Goal: Task Accomplishment & Management: Complete application form

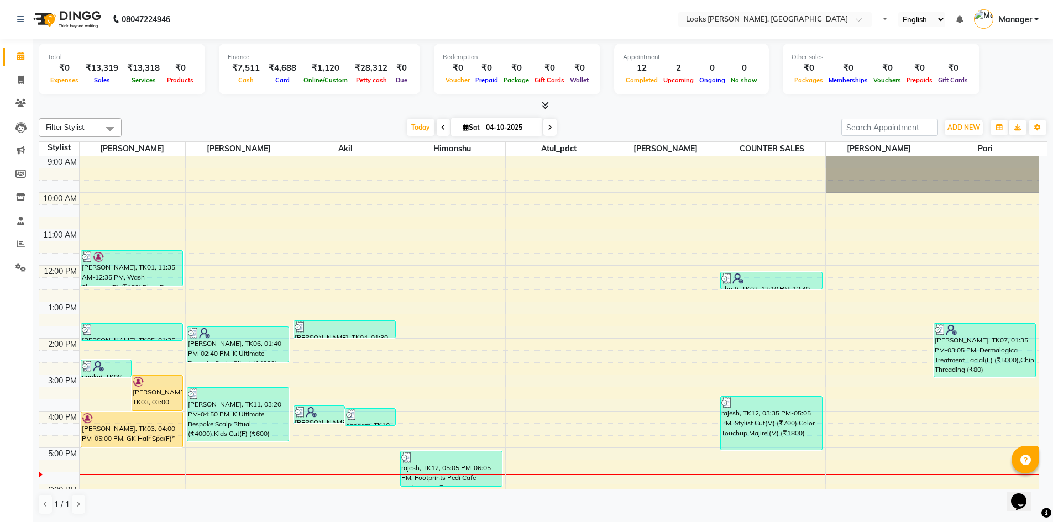
scroll to position [104, 0]
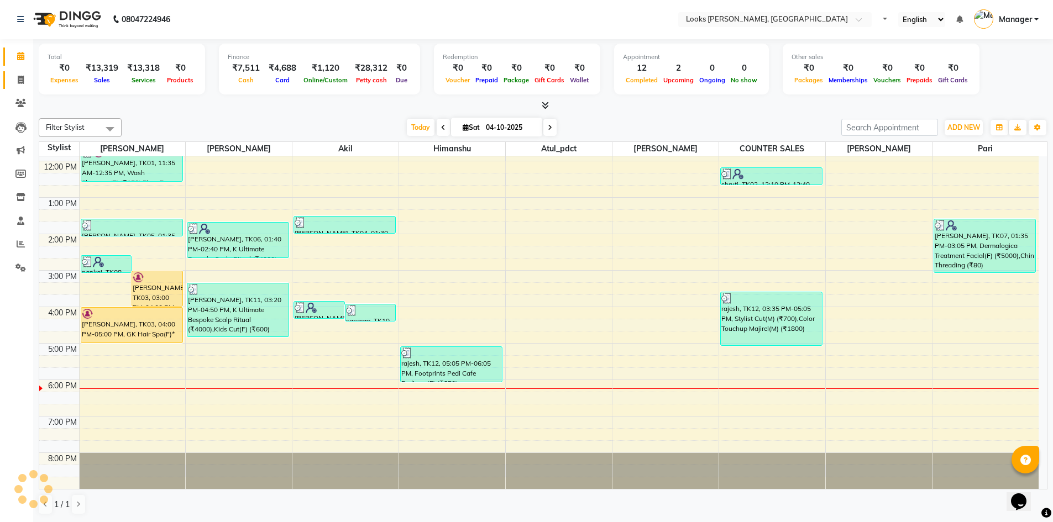
click at [19, 87] on link "Invoice" at bounding box center [16, 80] width 27 height 18
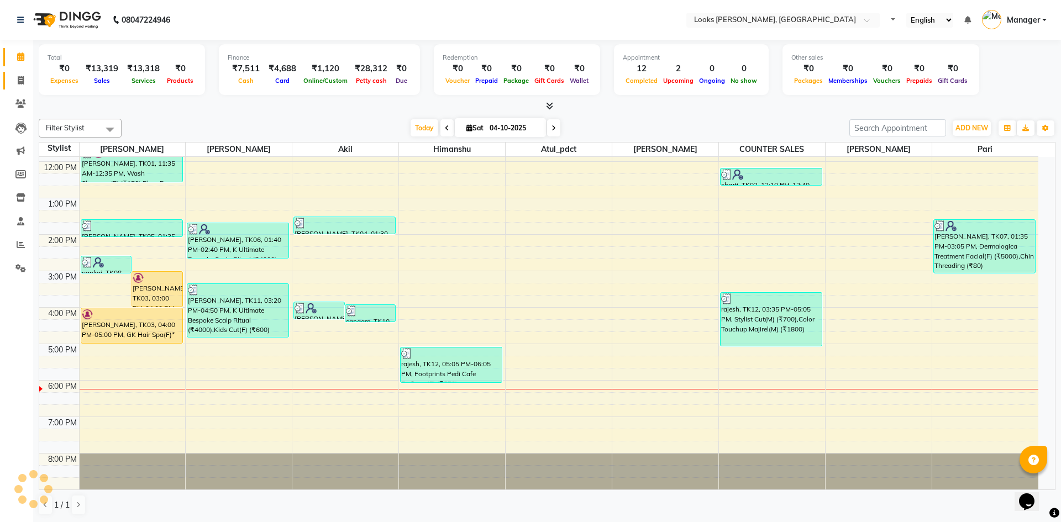
select select "service"
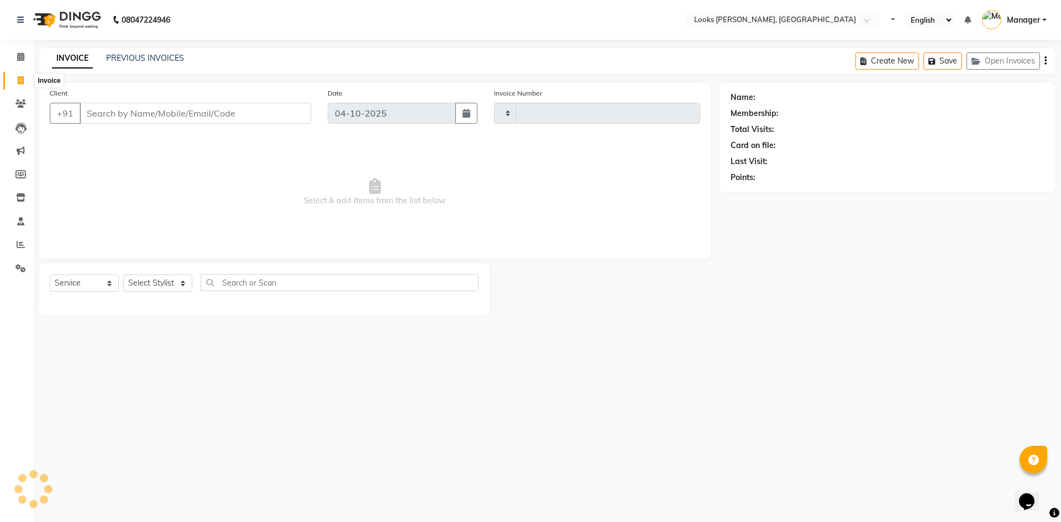
type input "1322"
select select "6017"
click at [170, 280] on select "Select Stylist" at bounding box center [157, 283] width 69 height 17
select select "44372"
click at [123, 275] on select "Select Stylist [PERSON_NAME] [PERSON_NAME] Atul_pdct BRM_MASTER COUNTER SALES […" at bounding box center [157, 283] width 69 height 17
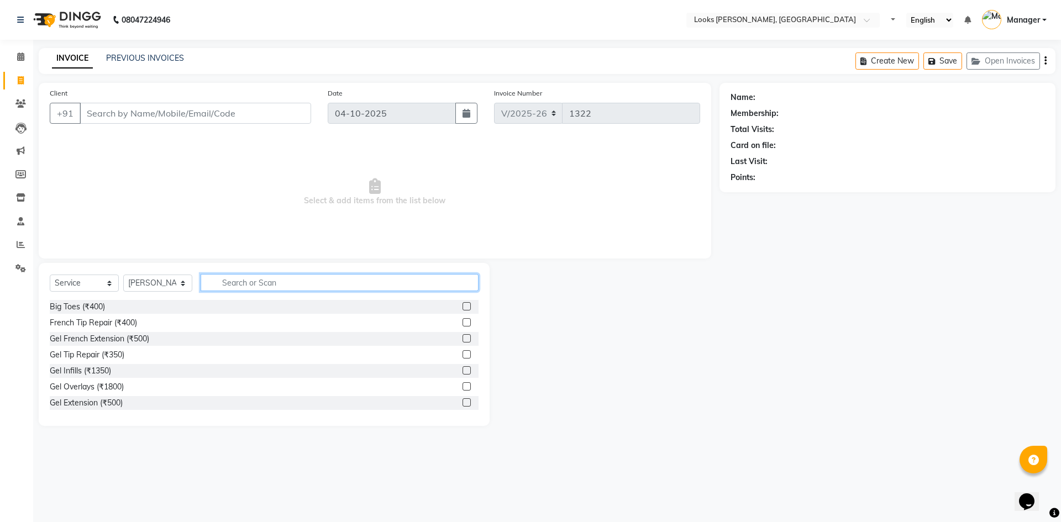
click at [265, 279] on input "text" at bounding box center [340, 282] width 278 height 17
click at [232, 113] on input "Client" at bounding box center [196, 113] width 232 height 21
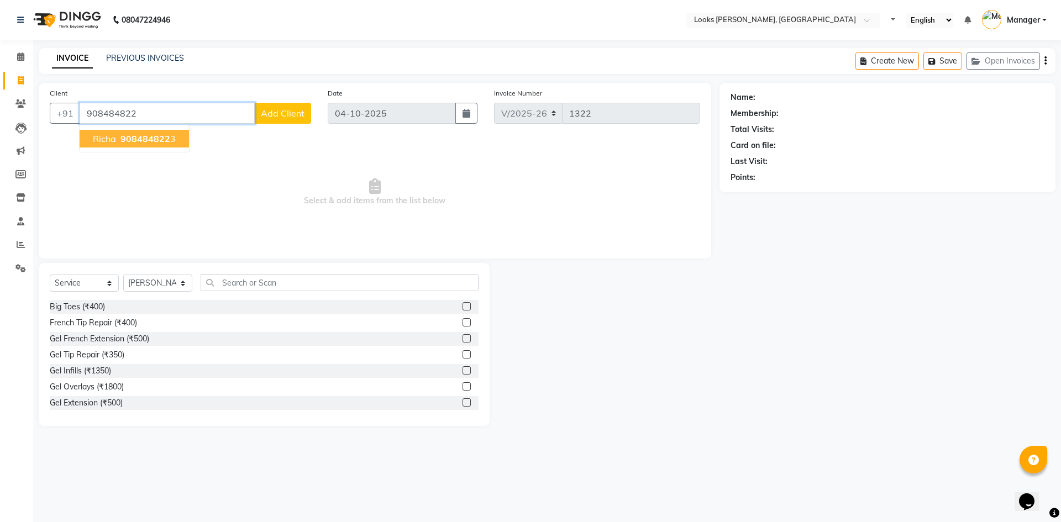
click at [148, 132] on button "Richa 908484822 3" at bounding box center [134, 139] width 109 height 18
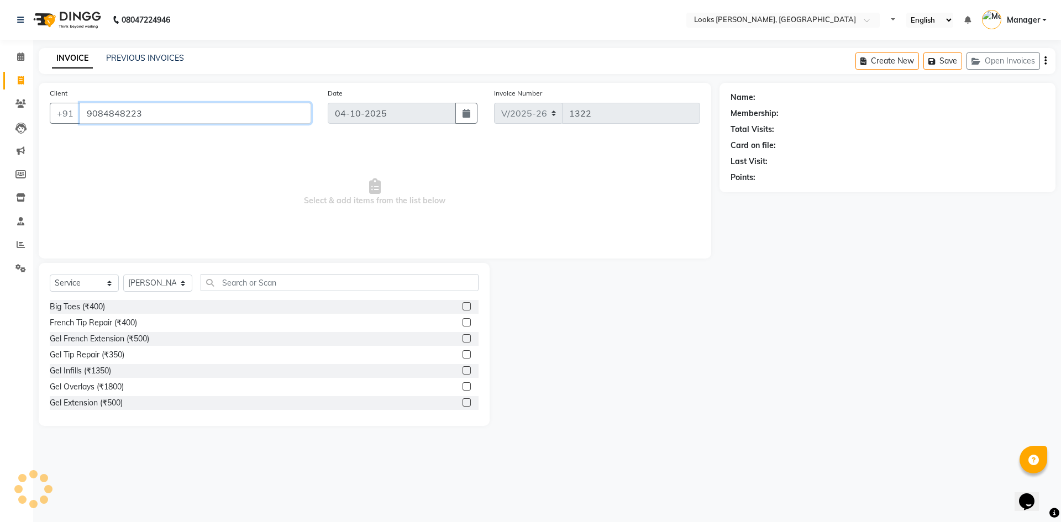
type input "9084848223"
select select "1: Object"
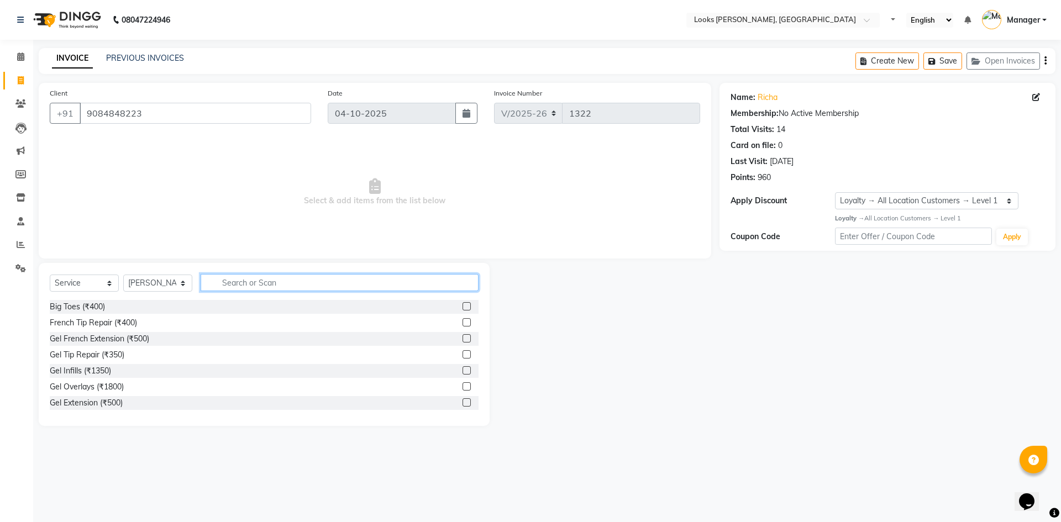
click at [247, 280] on input "text" at bounding box center [340, 282] width 278 height 17
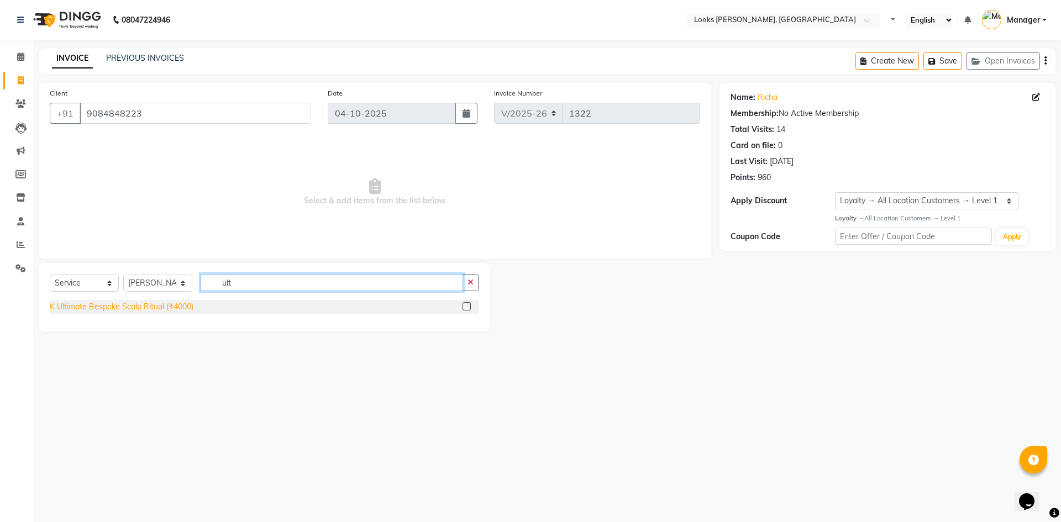
type input "ult"
drag, startPoint x: 156, startPoint y: 305, endPoint x: 230, endPoint y: 296, distance: 74.0
click at [158, 305] on div "K Ultimate Bespoke Scalp Ritual (₹4000)" at bounding box center [122, 307] width 144 height 12
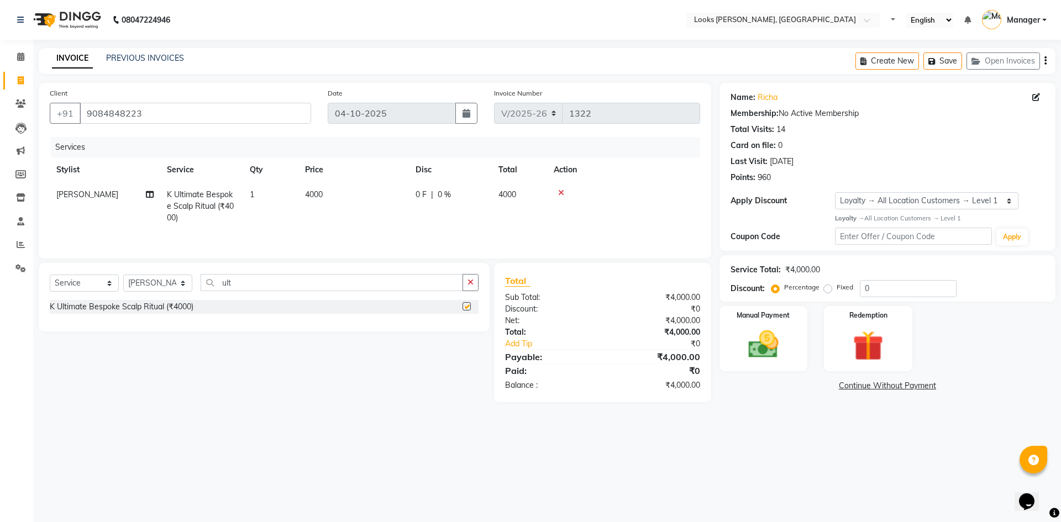
checkbox input "false"
click at [344, 197] on td "4000" at bounding box center [353, 206] width 111 height 48
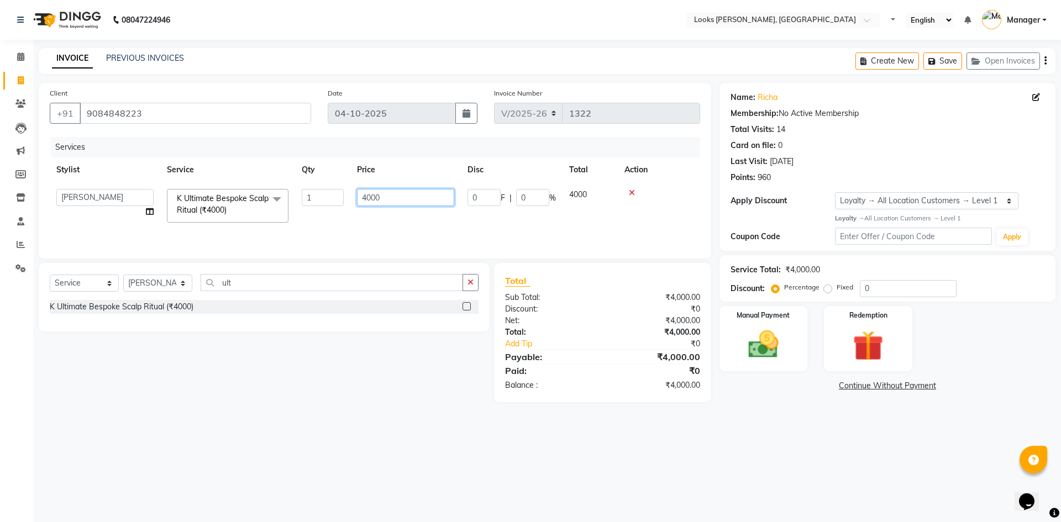
click at [386, 202] on input "4000" at bounding box center [405, 197] width 97 height 17
type input "4"
type input "5100"
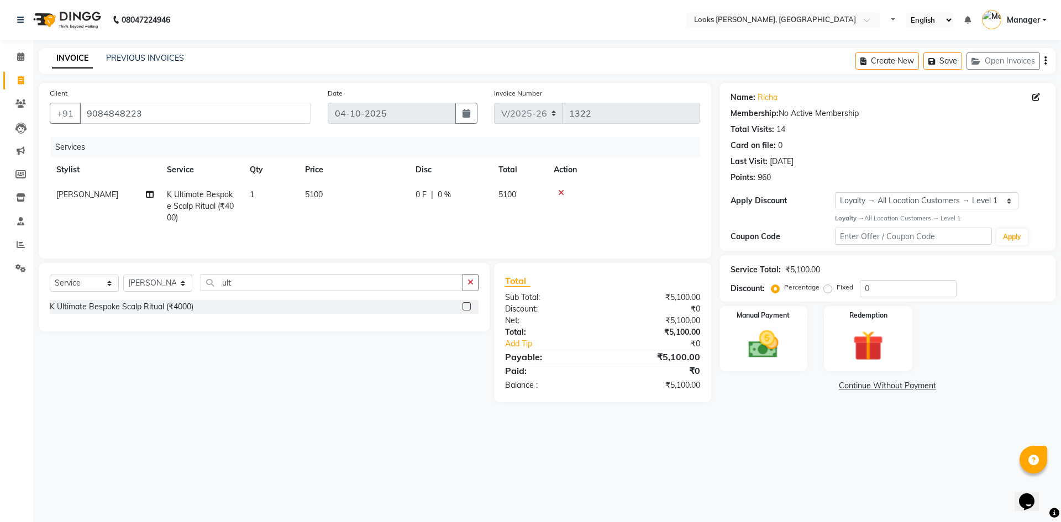
click at [417, 230] on div "Services Stylist Service Qty Price Disc Total Action AFJAL AHMAD K Ultimate Bes…" at bounding box center [375, 192] width 651 height 111
click at [156, 284] on select "Select Stylist AFJAL AHMAD Akil Astha Atul_pdct BRM_MASTER COUNTER SALES Himans…" at bounding box center [157, 283] width 69 height 17
select select "61097"
click at [123, 275] on select "Select Stylist AFJAL AHMAD Akil Astha Atul_pdct BRM_MASTER COUNTER SALES Himans…" at bounding box center [157, 283] width 69 height 17
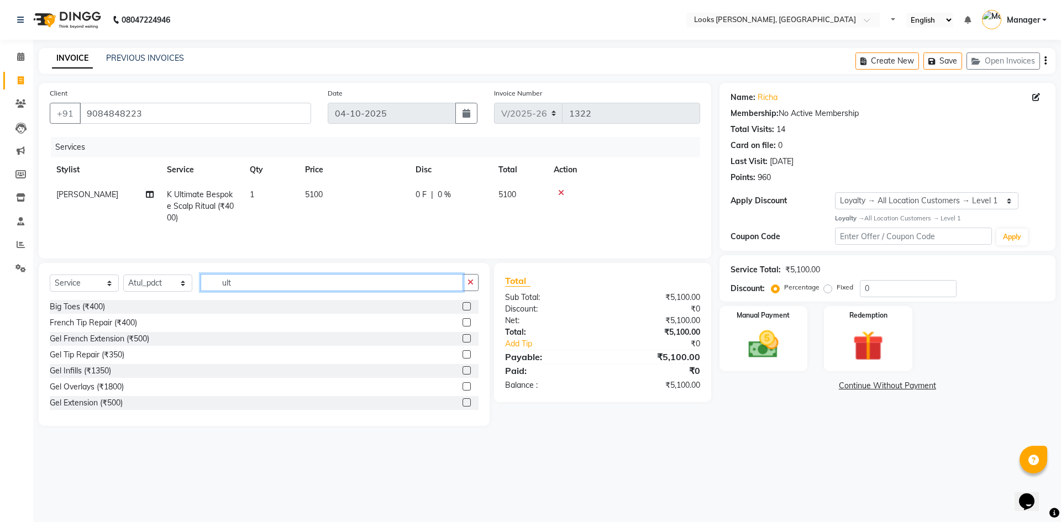
click at [253, 284] on input "ult" at bounding box center [332, 282] width 263 height 17
type input "u"
type input "pedi"
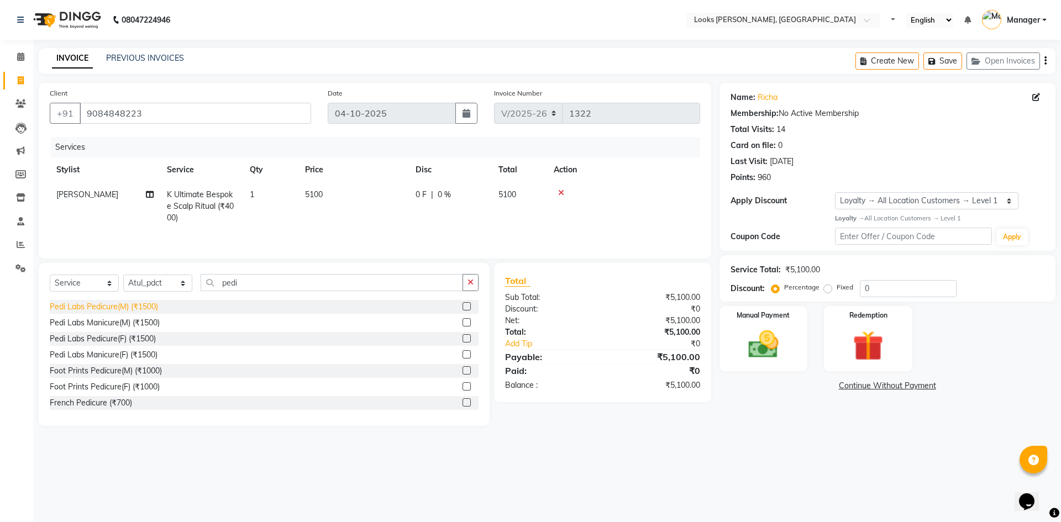
click at [106, 308] on div "Pedi Labs Pedicure(M) (₹1500)" at bounding box center [104, 307] width 108 height 12
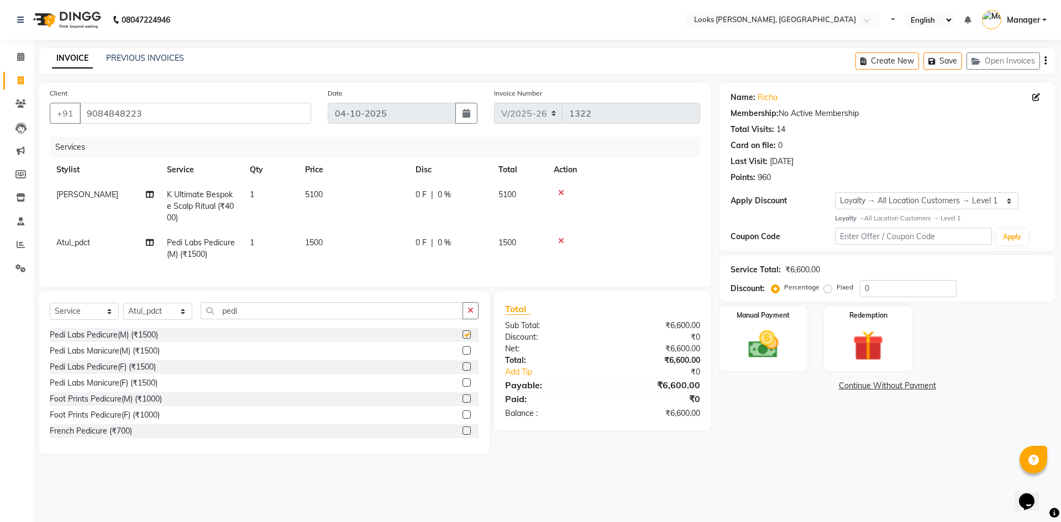
checkbox input "false"
click at [332, 239] on td "1500" at bounding box center [353, 248] width 111 height 36
select select "61097"
click at [395, 240] on td "1500" at bounding box center [353, 248] width 111 height 36
select select "61097"
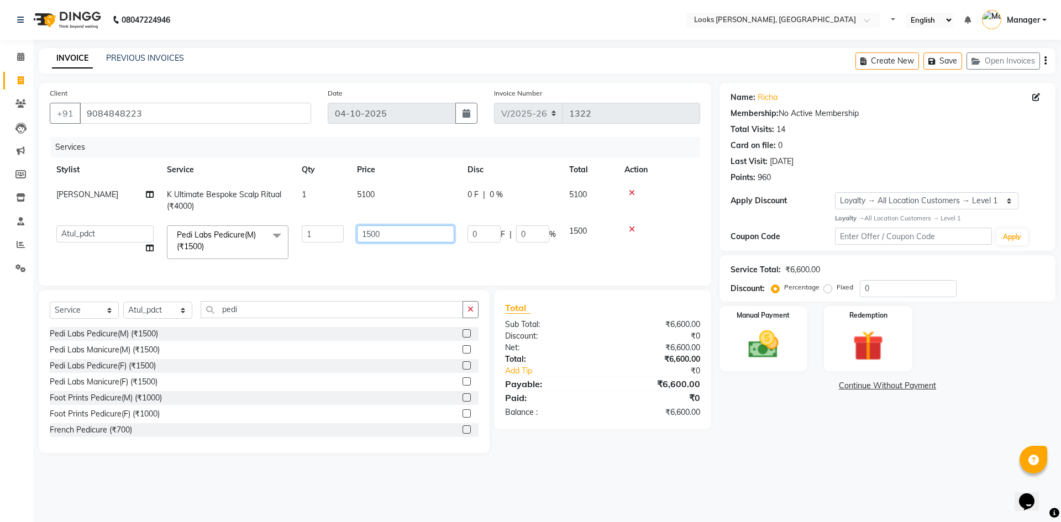
click at [390, 235] on input "1500" at bounding box center [405, 233] width 97 height 17
click at [390, 235] on input "150" at bounding box center [405, 233] width 97 height 17
type input "15"
click at [390, 235] on input "number" at bounding box center [405, 233] width 97 height 17
type input "1800"
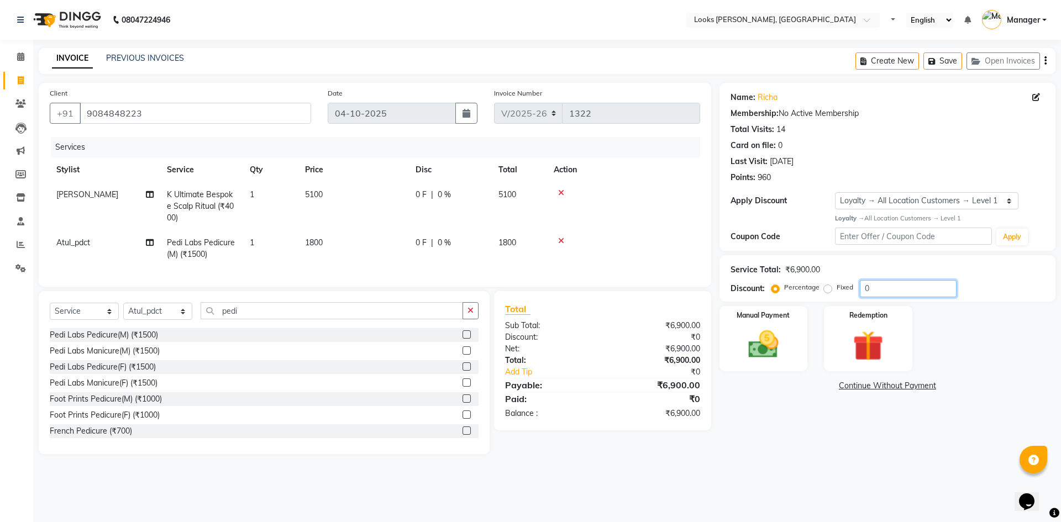
click at [899, 286] on input "0" at bounding box center [908, 288] width 97 height 17
type input "047.5"
click at [818, 392] on div "Name: Richa Membership: No Active Membership Total Visits: 14 Card on file: 0 L…" at bounding box center [892, 268] width 344 height 371
click at [778, 339] on img at bounding box center [763, 345] width 51 height 36
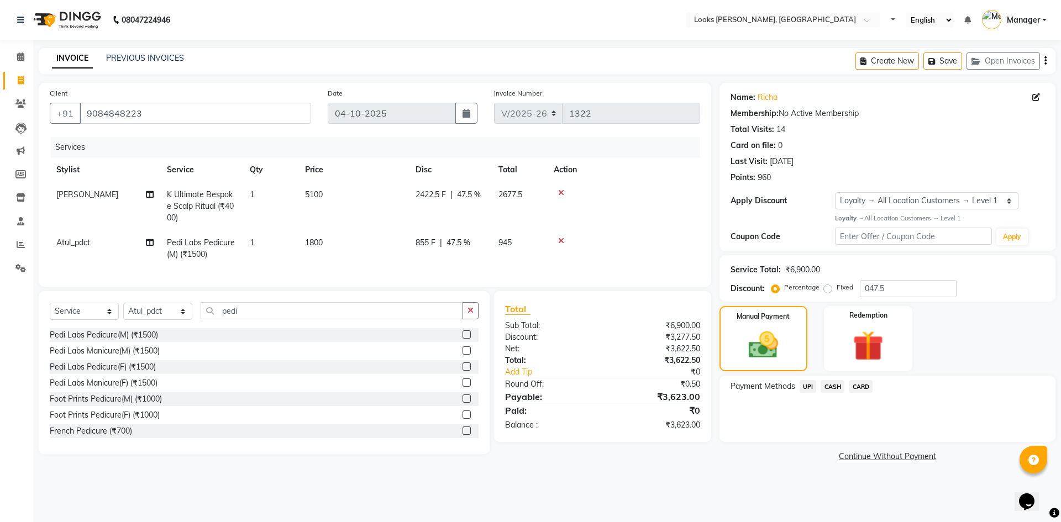
click at [839, 391] on span "CASH" at bounding box center [833, 386] width 24 height 13
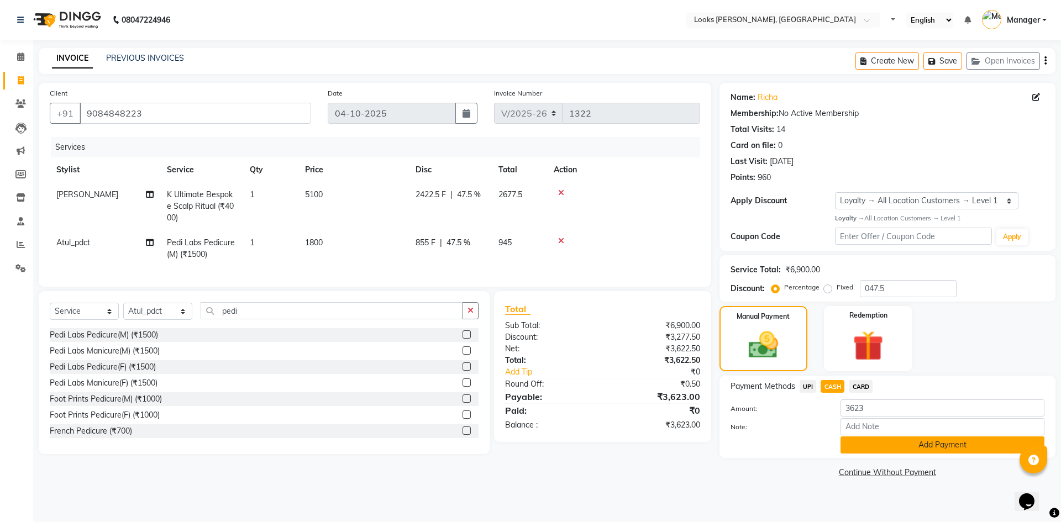
click at [909, 443] on button "Add Payment" at bounding box center [943, 445] width 204 height 17
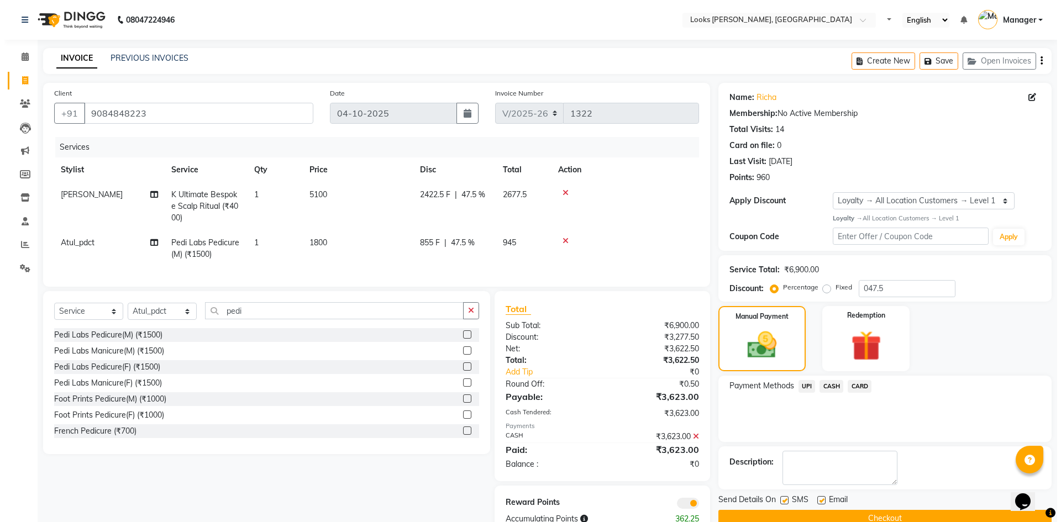
scroll to position [39, 0]
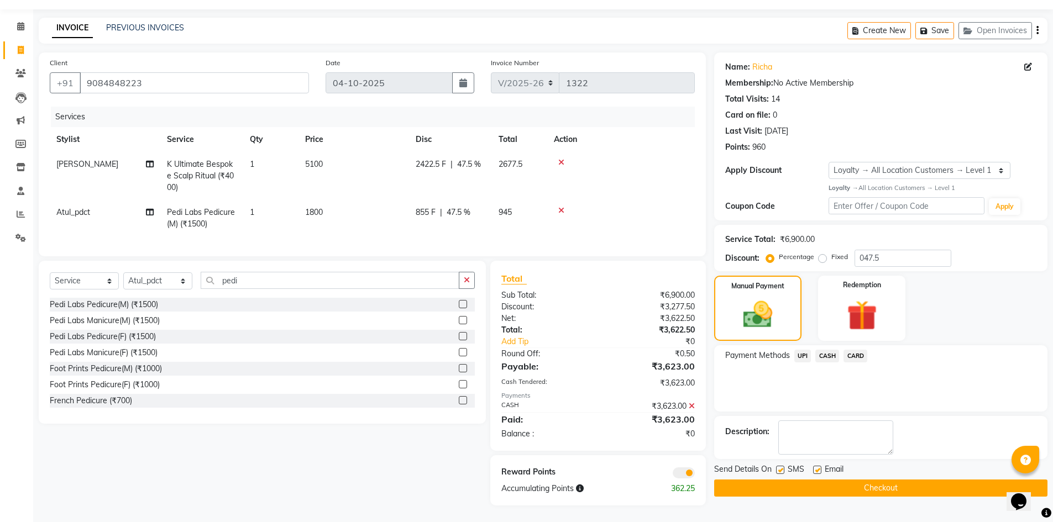
click at [686, 474] on span at bounding box center [684, 473] width 22 height 11
click at [695, 475] on input "checkbox" at bounding box center [695, 475] width 0 height 0
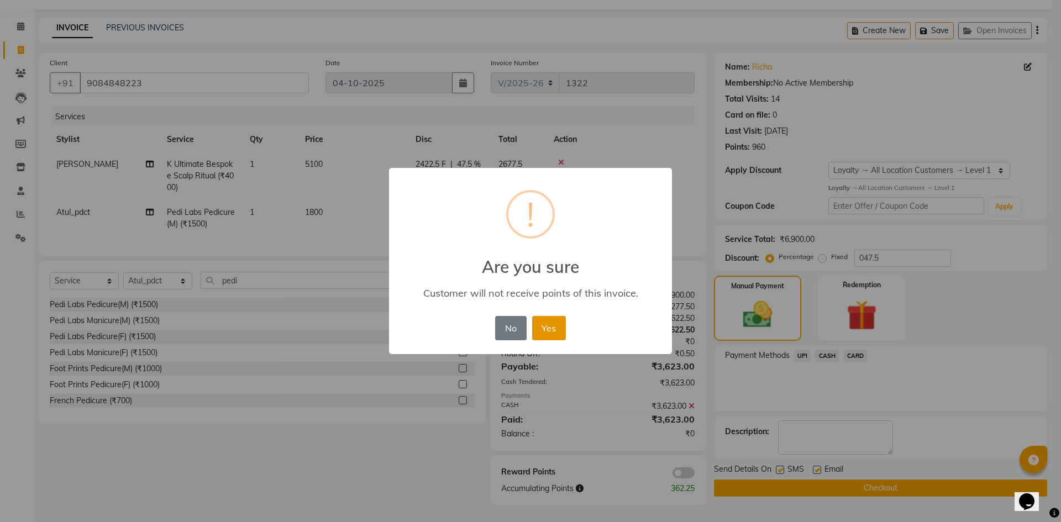
click at [545, 331] on button "Yes" at bounding box center [549, 328] width 34 height 24
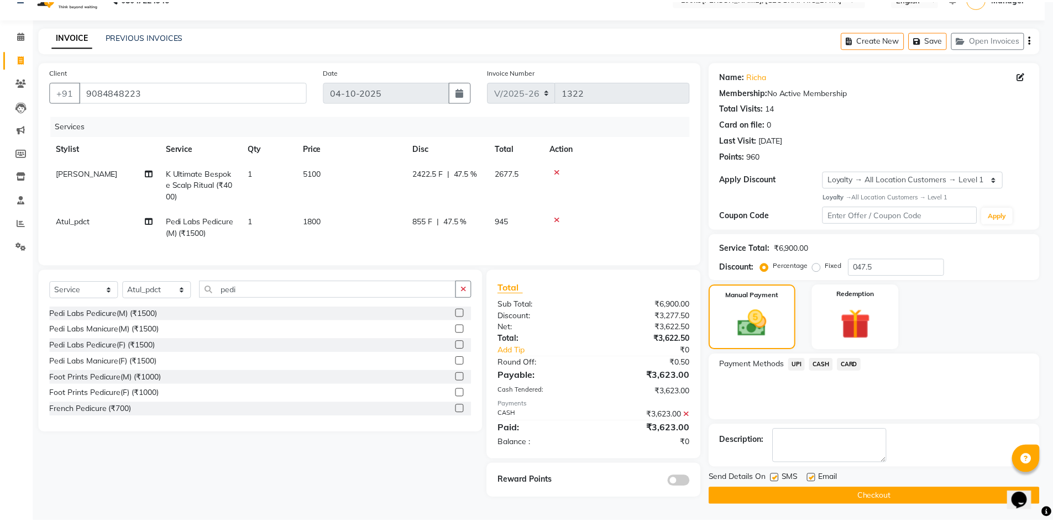
scroll to position [23, 0]
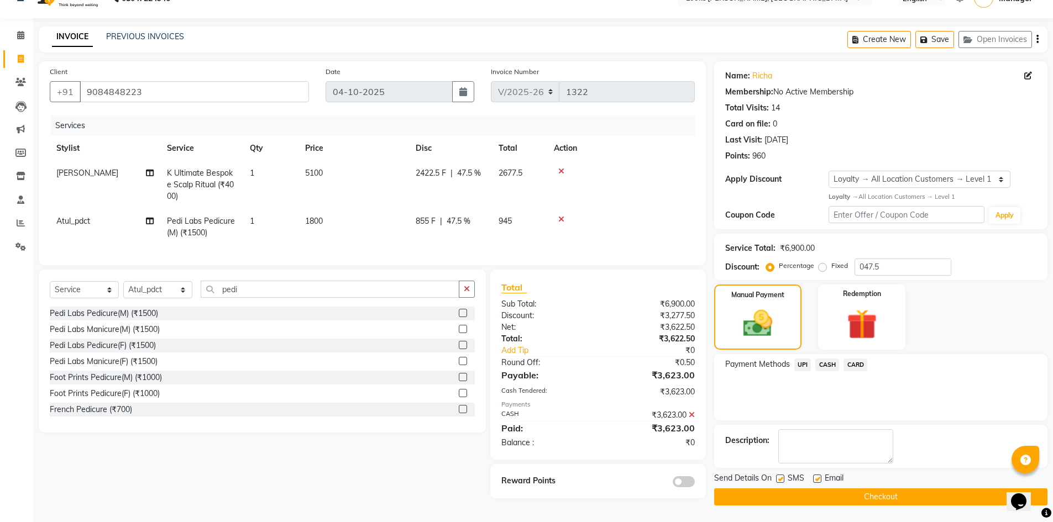
click at [877, 497] on button "Checkout" at bounding box center [880, 497] width 333 height 17
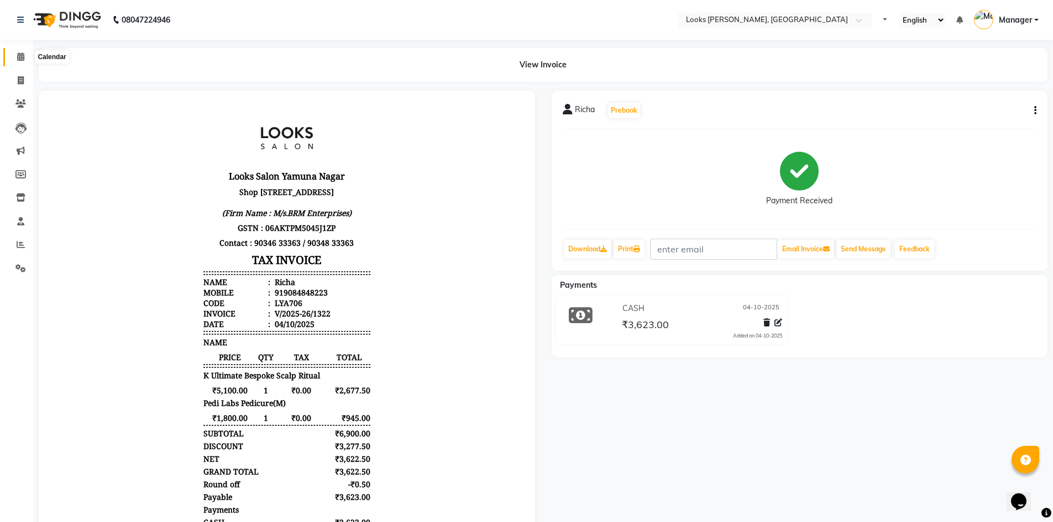
click at [21, 57] on icon at bounding box center [20, 57] width 7 height 8
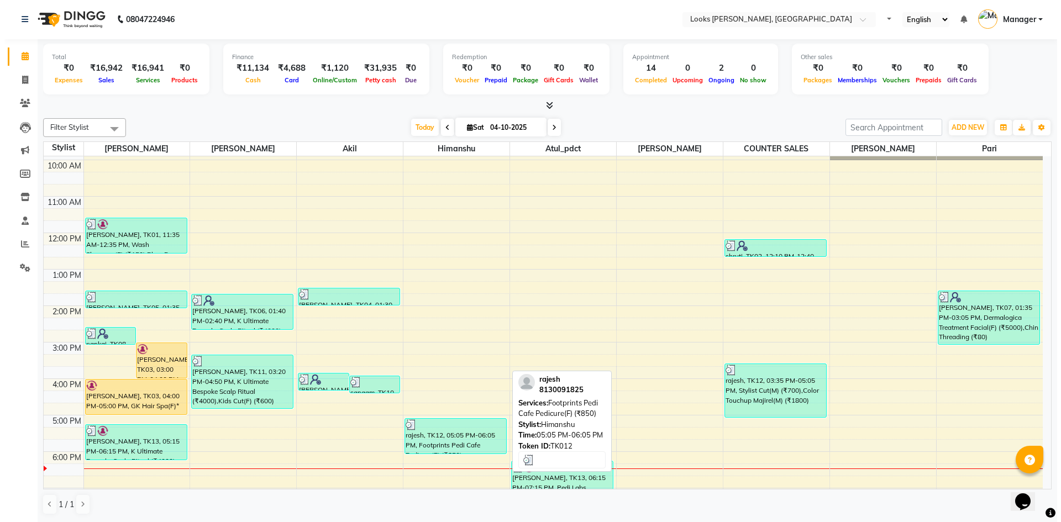
scroll to position [37, 0]
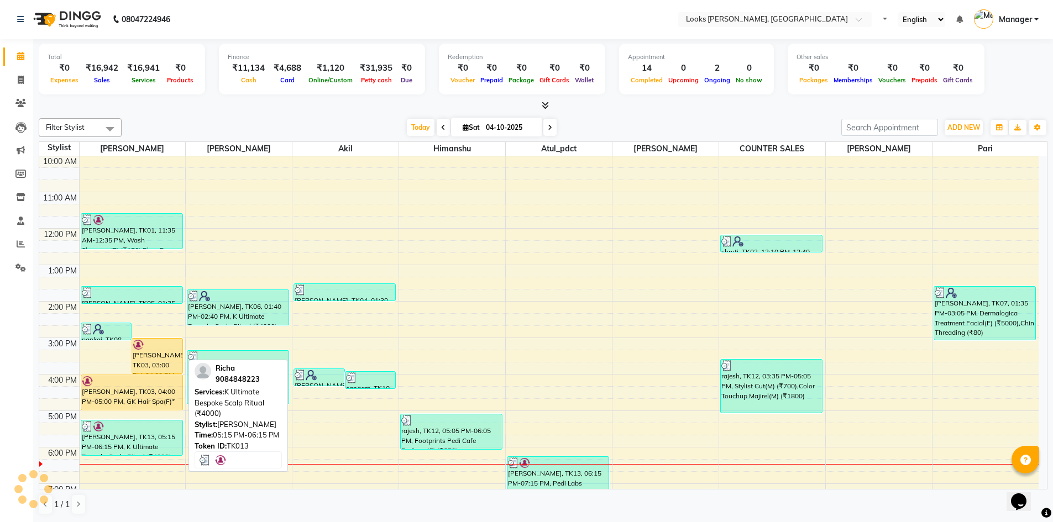
click at [154, 450] on div "Richa, TK13, 05:15 PM-06:15 PM, K Ultimate Bespoke Scalp Ritual (₹4000)" at bounding box center [131, 438] width 101 height 35
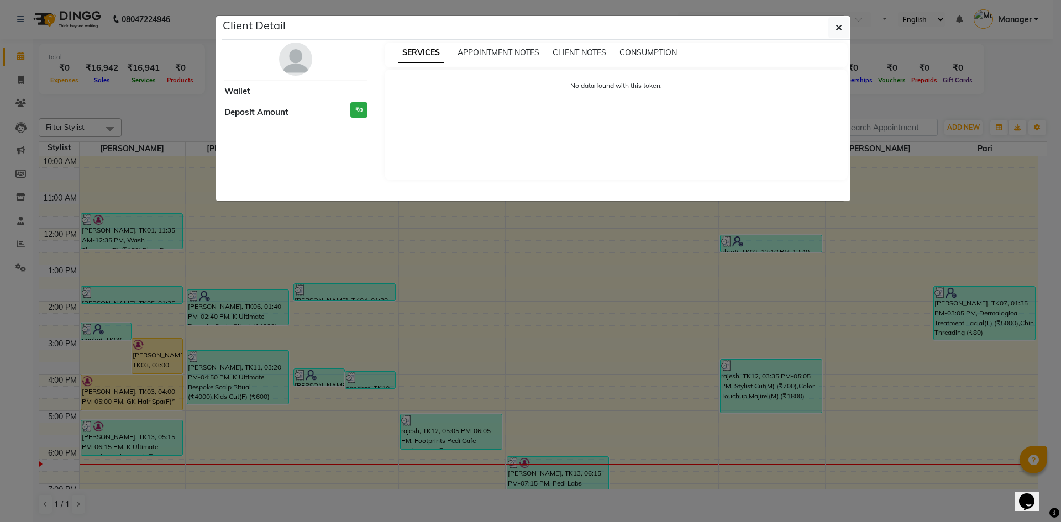
select select "3"
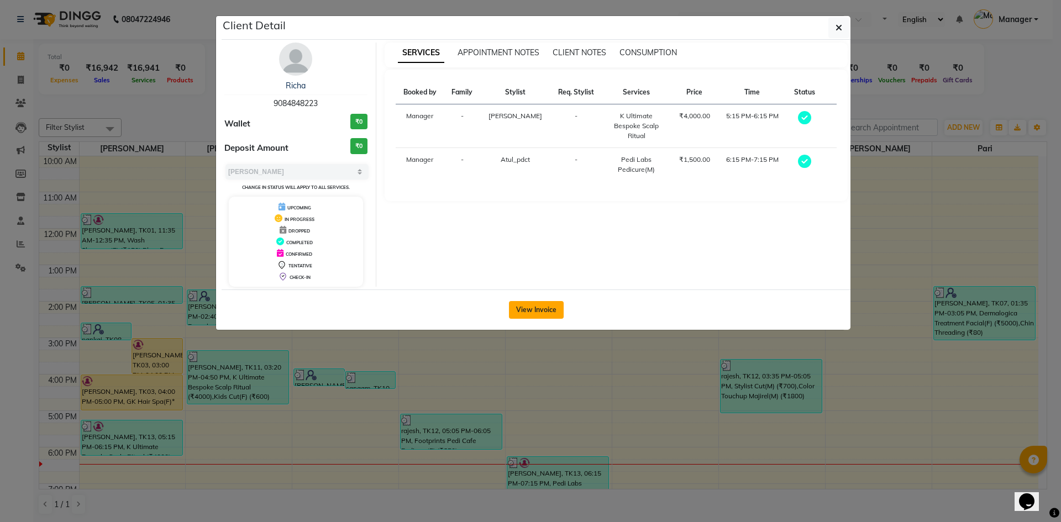
click at [553, 311] on button "View Invoice" at bounding box center [536, 310] width 55 height 18
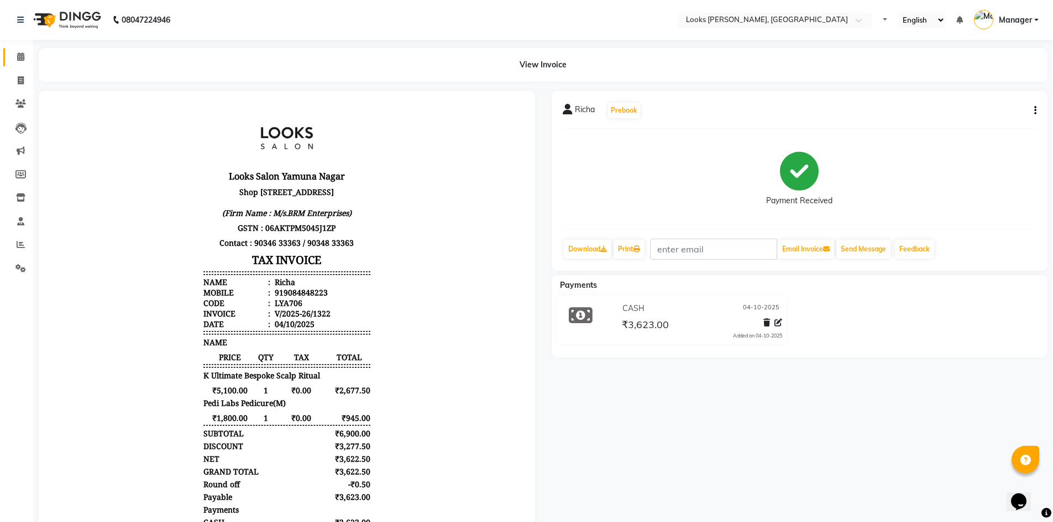
scroll to position [9, 0]
click at [19, 51] on span at bounding box center [20, 57] width 19 height 13
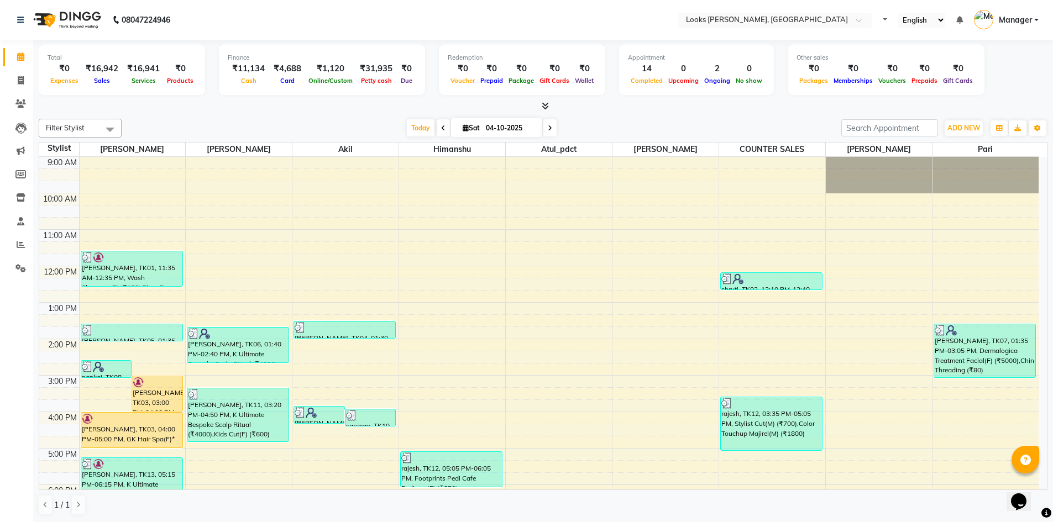
click at [157, 68] on div "₹16,941" at bounding box center [143, 68] width 41 height 13
drag, startPoint x: 157, startPoint y: 68, endPoint x: 120, endPoint y: 69, distance: 36.5
click at [123, 69] on div "₹16,941" at bounding box center [143, 68] width 41 height 13
click at [25, 265] on icon at bounding box center [20, 268] width 11 height 8
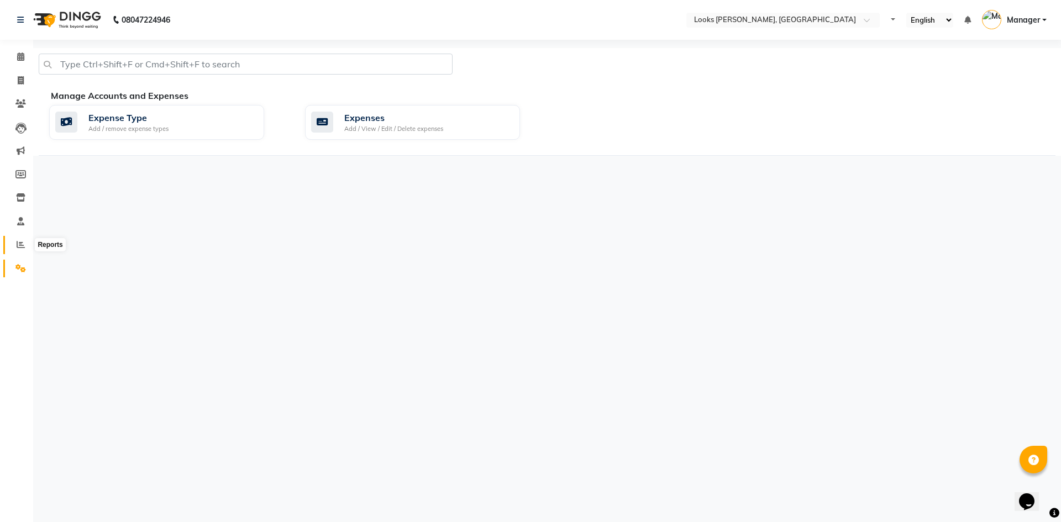
click at [22, 247] on icon at bounding box center [21, 244] width 8 height 8
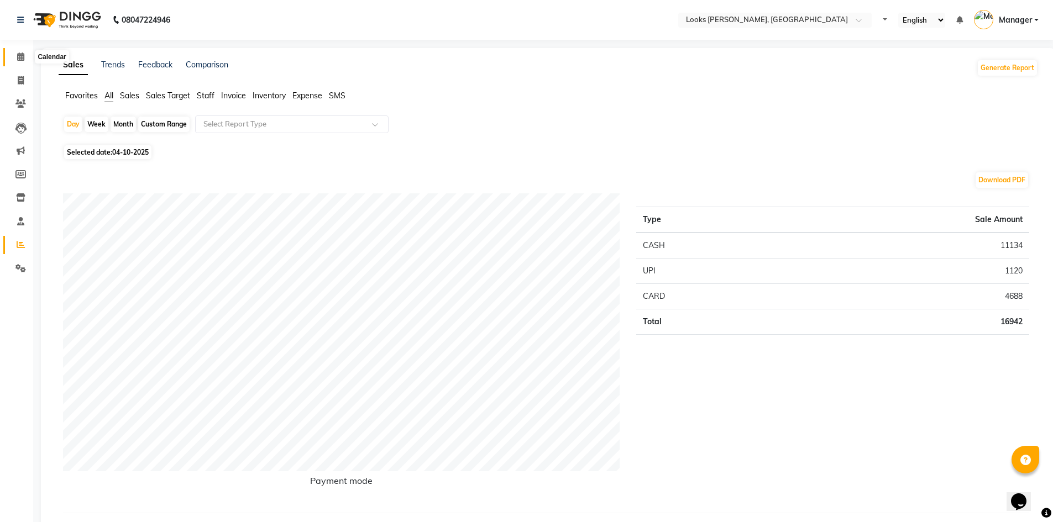
click at [15, 53] on span at bounding box center [20, 57] width 19 height 13
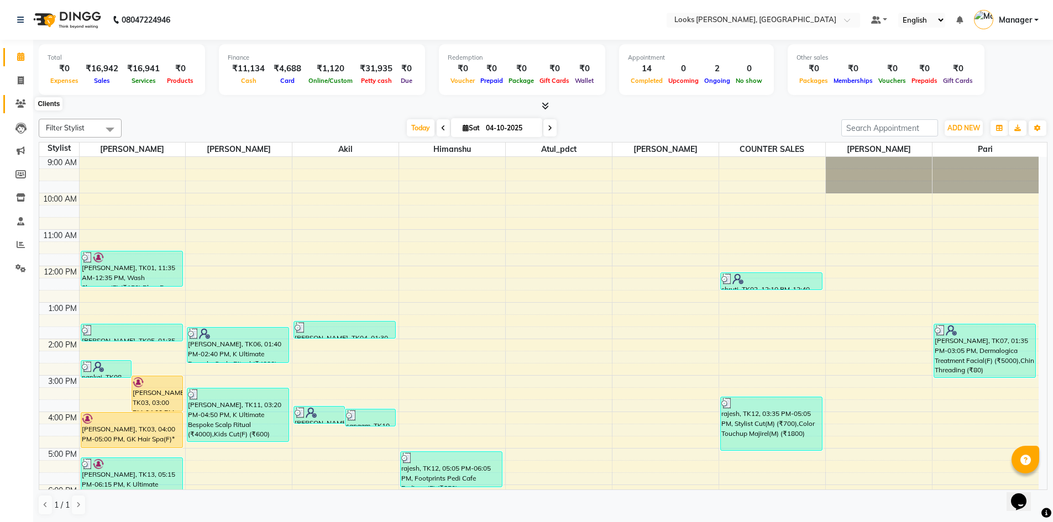
drag, startPoint x: 27, startPoint y: 107, endPoint x: 0, endPoint y: 107, distance: 27.1
click at [27, 107] on span at bounding box center [20, 104] width 19 height 13
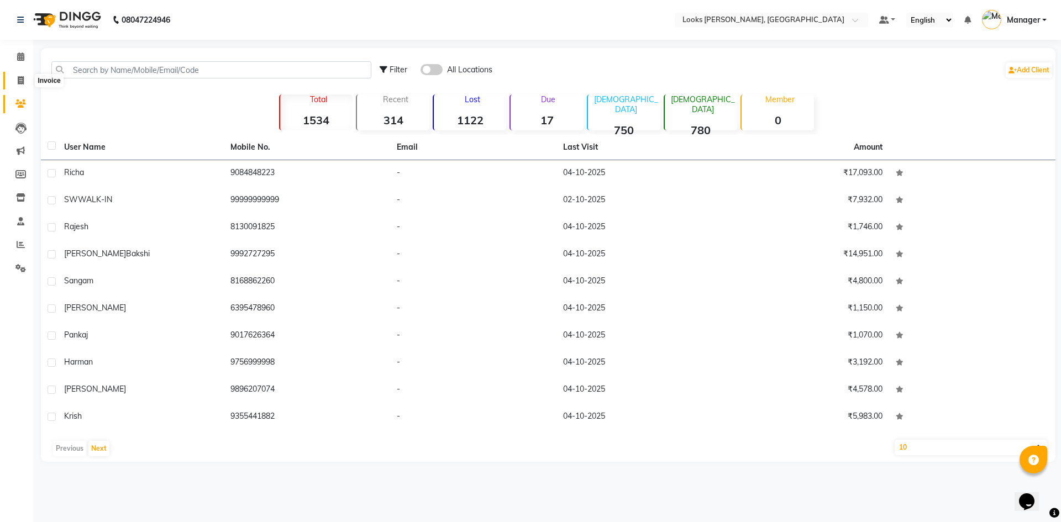
click at [19, 81] on icon at bounding box center [21, 80] width 6 height 8
select select "6017"
select select "service"
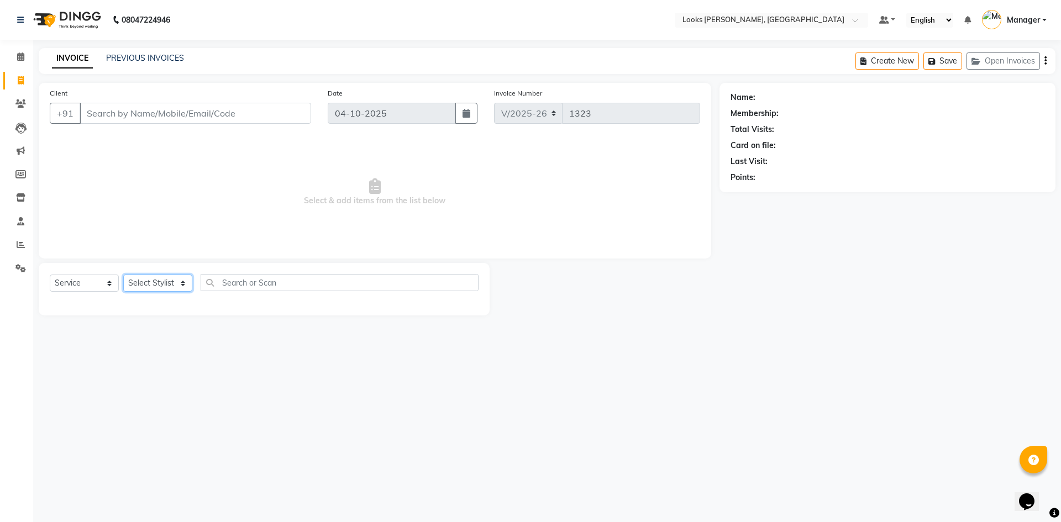
click at [170, 281] on select "Select Stylist AFJAL AHMAD Akil Astha Atul_pdct BRM_MASTER COUNTER SALES Himans…" at bounding box center [157, 283] width 69 height 17
select select "89272"
click at [123, 275] on select "Select Stylist AFJAL AHMAD Akil Astha Atul_pdct BRM_MASTER COUNTER SALES Himans…" at bounding box center [157, 283] width 69 height 17
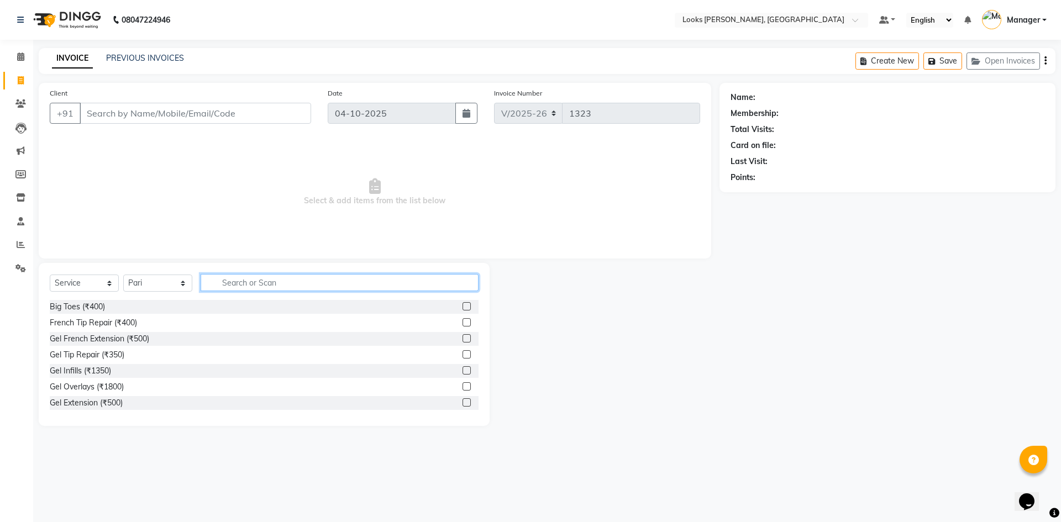
click at [285, 276] on input "text" at bounding box center [340, 282] width 278 height 17
type input "eye"
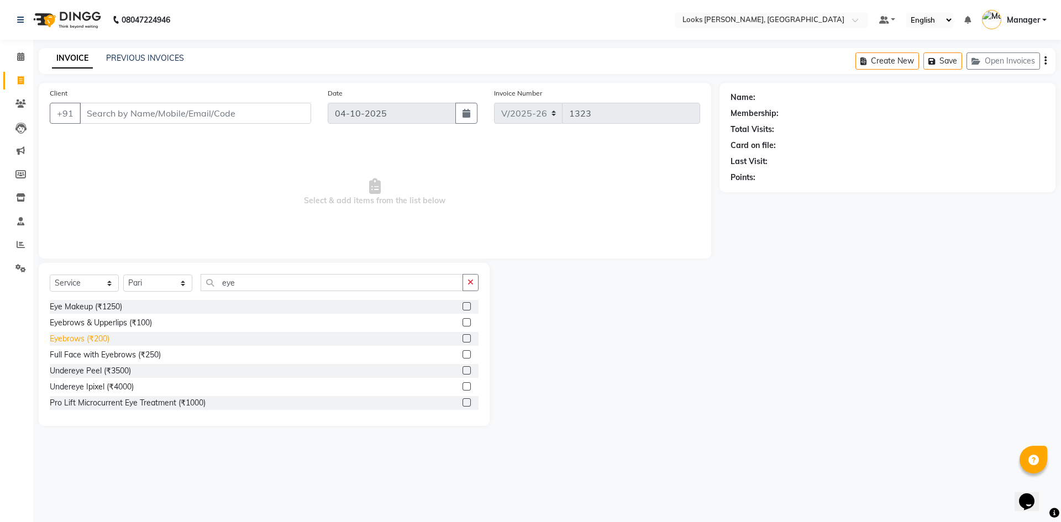
click at [82, 341] on div "Eyebrows (₹200)" at bounding box center [80, 339] width 60 height 12
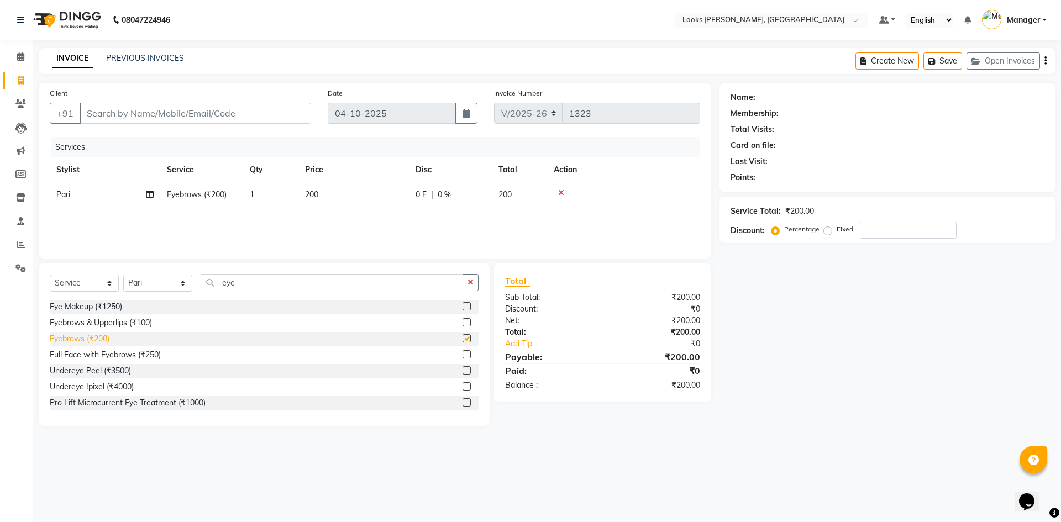
checkbox input "false"
click at [310, 196] on span "200" at bounding box center [311, 195] width 13 height 10
select select "89272"
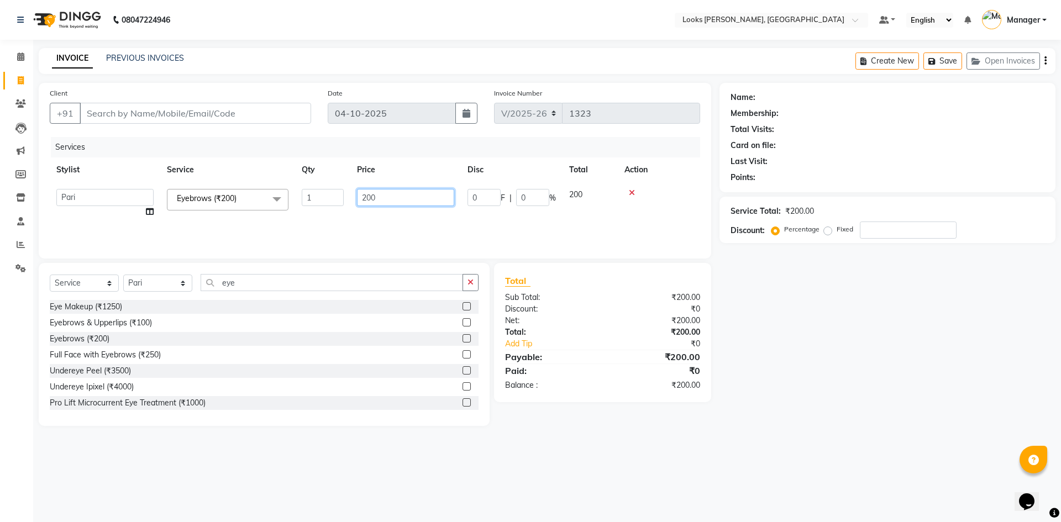
click at [368, 193] on input "200" at bounding box center [405, 197] width 97 height 17
drag, startPoint x: 368, startPoint y: 193, endPoint x: 369, endPoint y: 201, distance: 8.4
click at [368, 197] on input "200" at bounding box center [405, 197] width 97 height 17
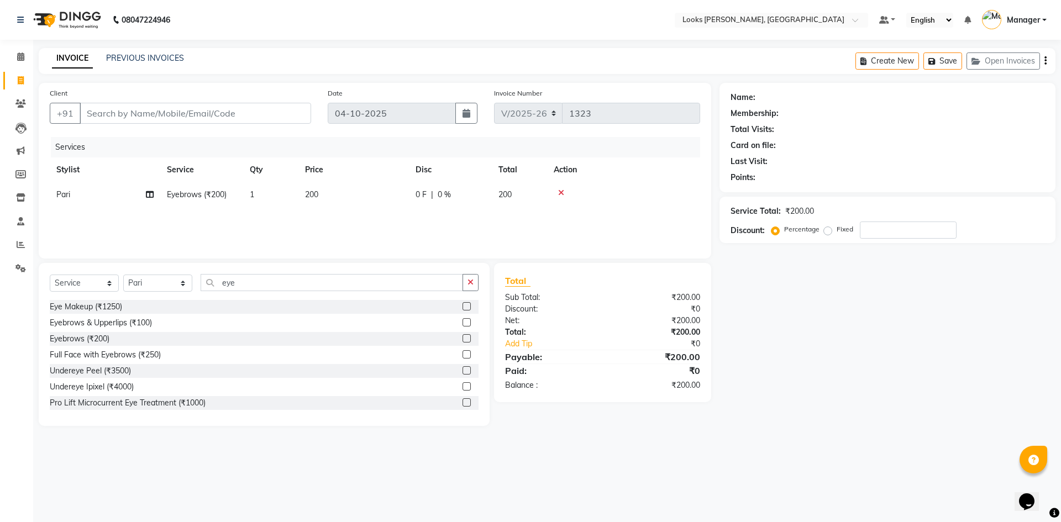
click at [370, 207] on td "200" at bounding box center [353, 194] width 111 height 25
select select "89272"
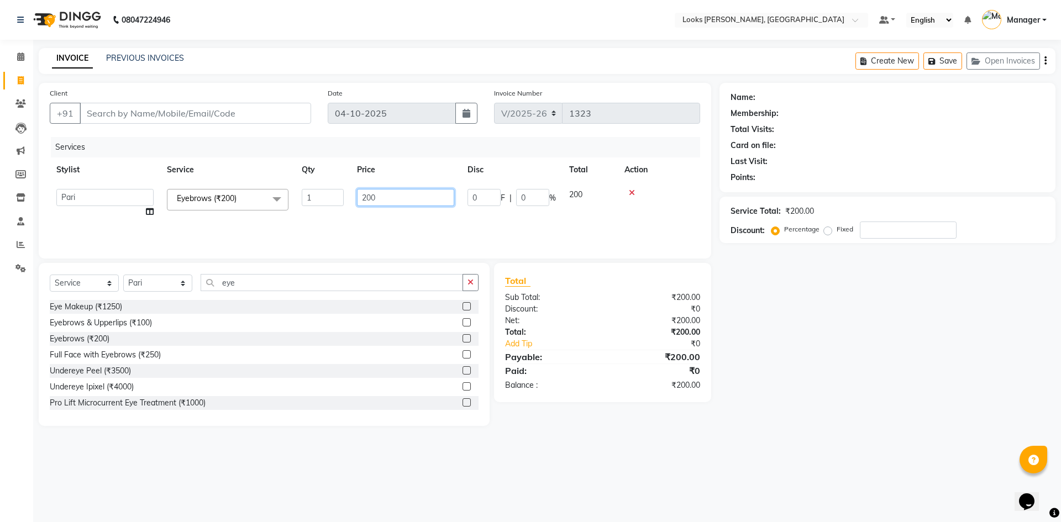
click at [371, 201] on input "200" at bounding box center [405, 197] width 97 height 17
type input "60"
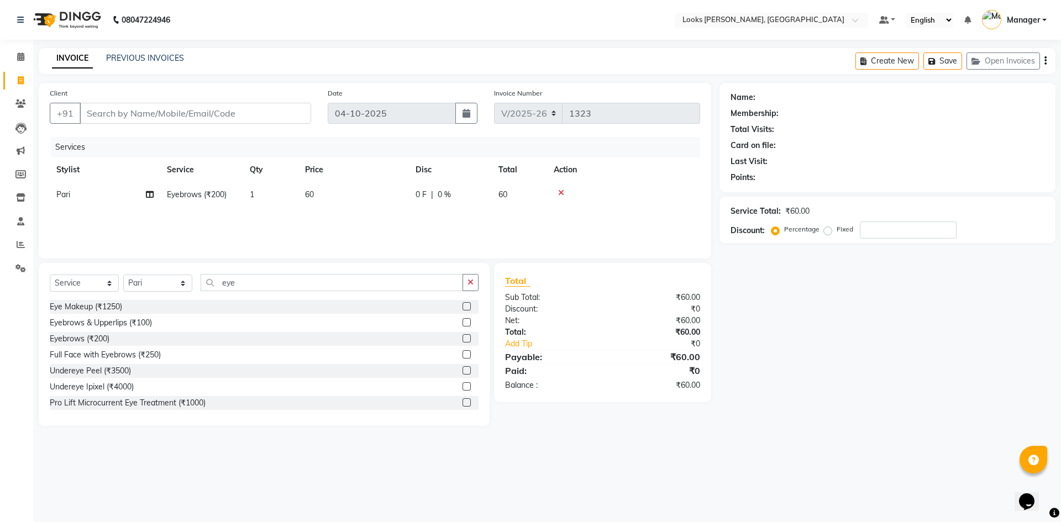
click at [504, 189] on td "60" at bounding box center [519, 194] width 55 height 25
select select "89272"
click at [527, 197] on input "0" at bounding box center [532, 197] width 33 height 17
type input "0"
type input "50"
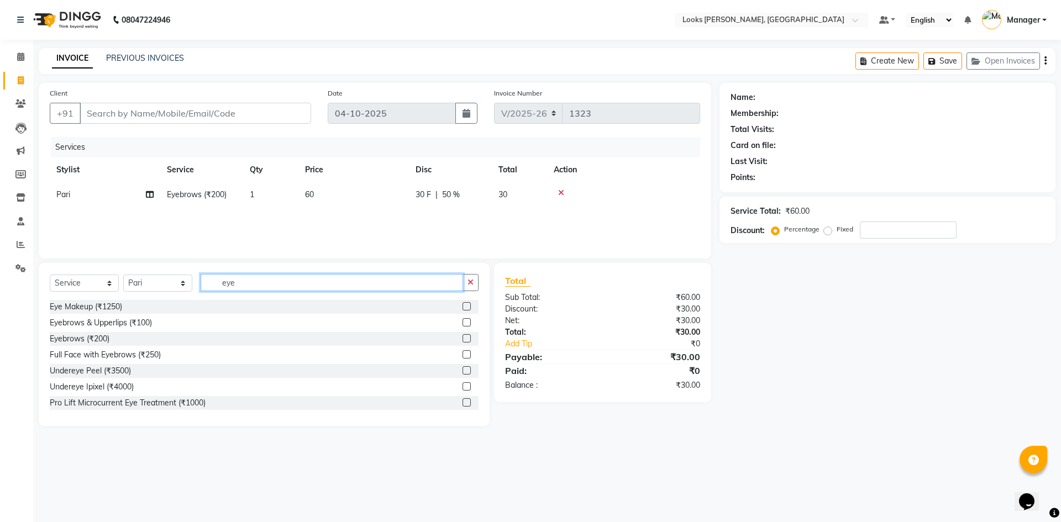
click at [285, 283] on input "eye" at bounding box center [332, 282] width 263 height 17
type input "e"
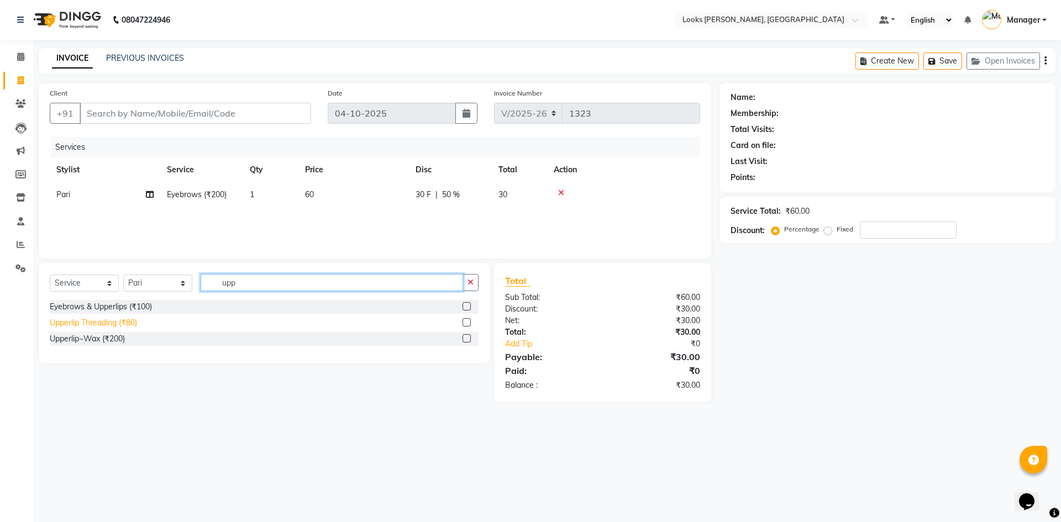
type input "upp"
click at [112, 324] on div "Upperlip Threading (₹80)" at bounding box center [93, 323] width 87 height 12
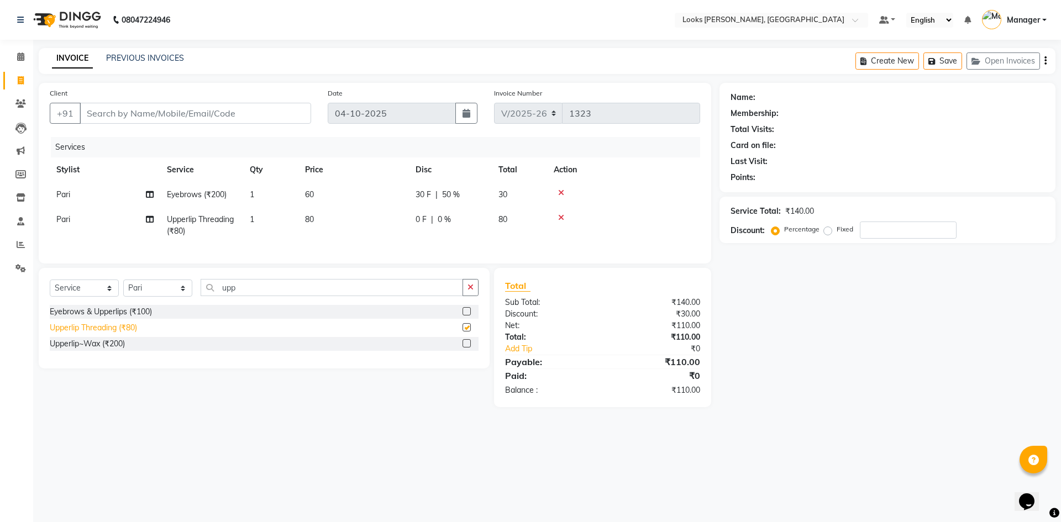
checkbox input "false"
click at [308, 219] on span "80" at bounding box center [309, 219] width 9 height 10
select select "89272"
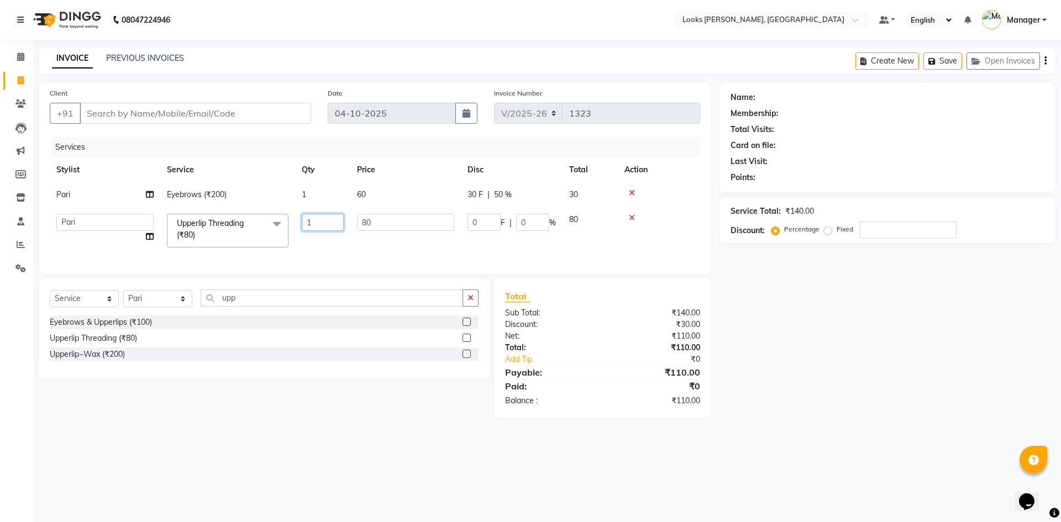
click at [308, 219] on input "1" at bounding box center [323, 222] width 42 height 17
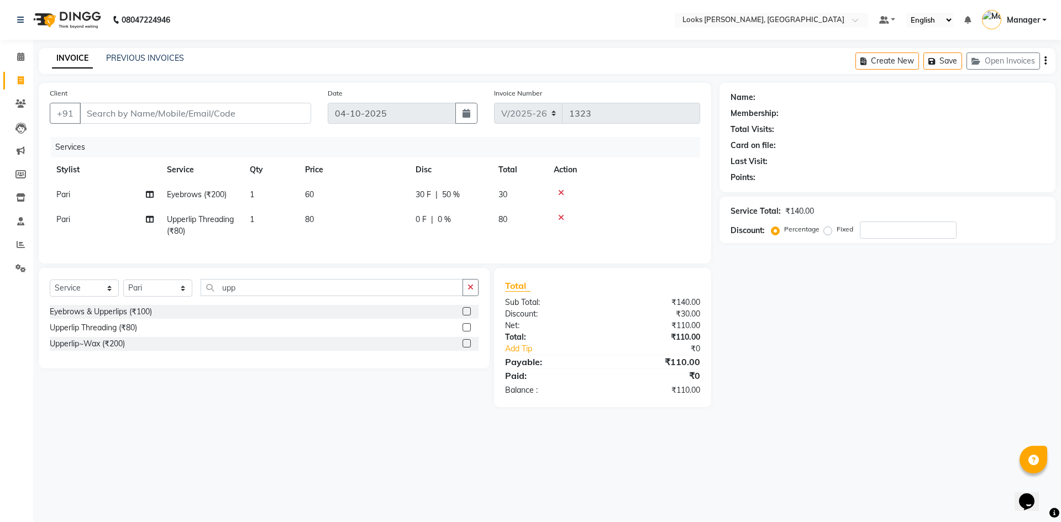
click at [311, 213] on td "80" at bounding box center [353, 225] width 111 height 36
select select "89272"
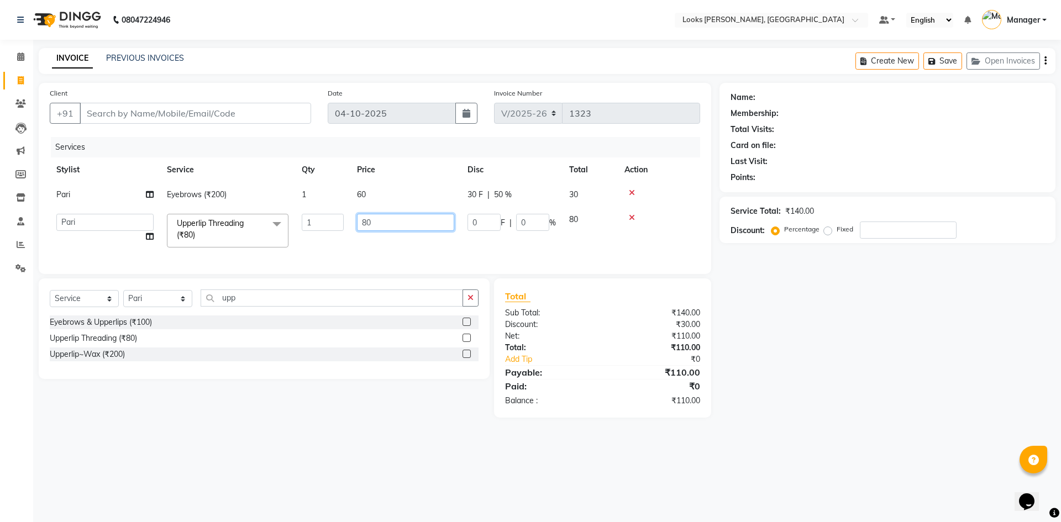
click at [366, 222] on input "80" at bounding box center [405, 222] width 97 height 17
type input "60"
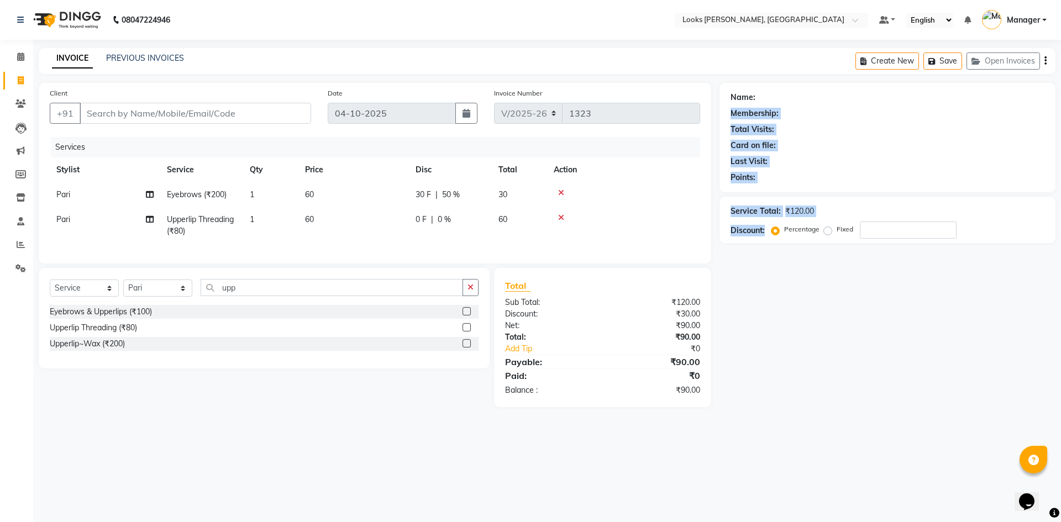
drag, startPoint x: 980, startPoint y: 125, endPoint x: 758, endPoint y: 316, distance: 292.8
click at [758, 316] on div "Name: Membership: Total Visits: Card on file: Last Visit: Points: Service Total…" at bounding box center [892, 245] width 344 height 324
click at [500, 217] on span "60" at bounding box center [503, 219] width 9 height 10
select select "89272"
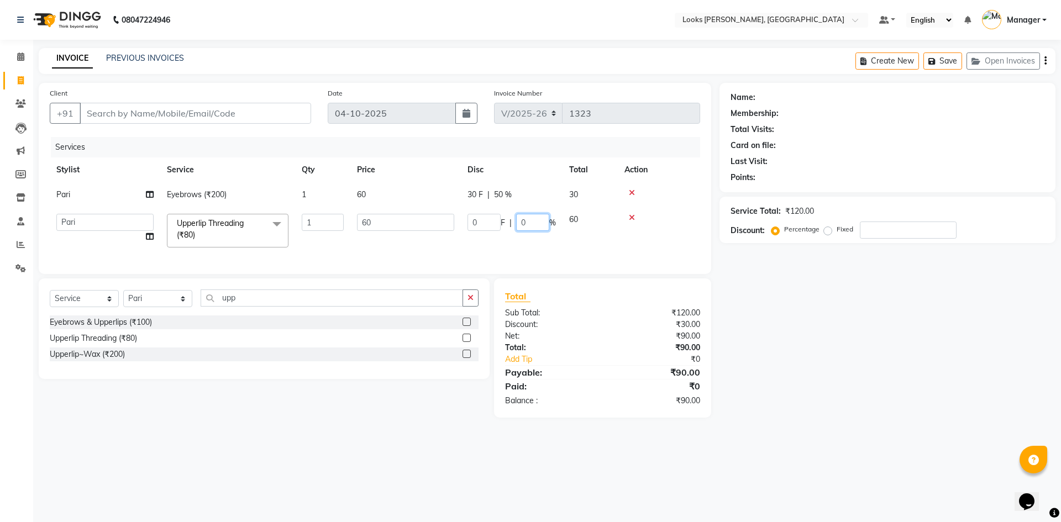
click at [532, 217] on input "0" at bounding box center [532, 222] width 33 height 17
type input "50"
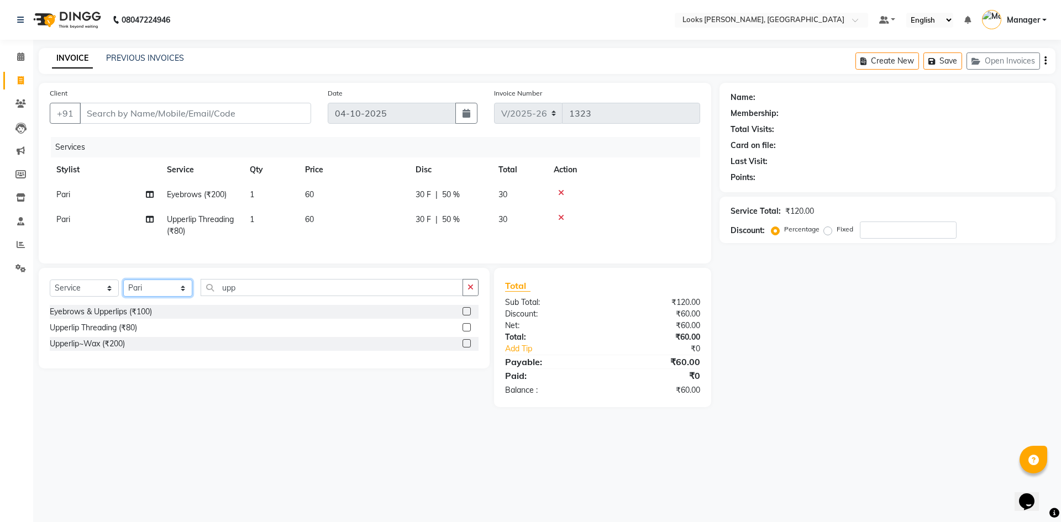
click at [186, 297] on select "Select Stylist AFJAL AHMAD Akil Astha Atul_pdct BRM_MASTER COUNTER SALES Himans…" at bounding box center [157, 288] width 69 height 17
select select "44303"
click at [123, 288] on select "Select Stylist AFJAL AHMAD Akil Astha Atul_pdct BRM_MASTER COUNTER SALES Himans…" at bounding box center [157, 288] width 69 height 17
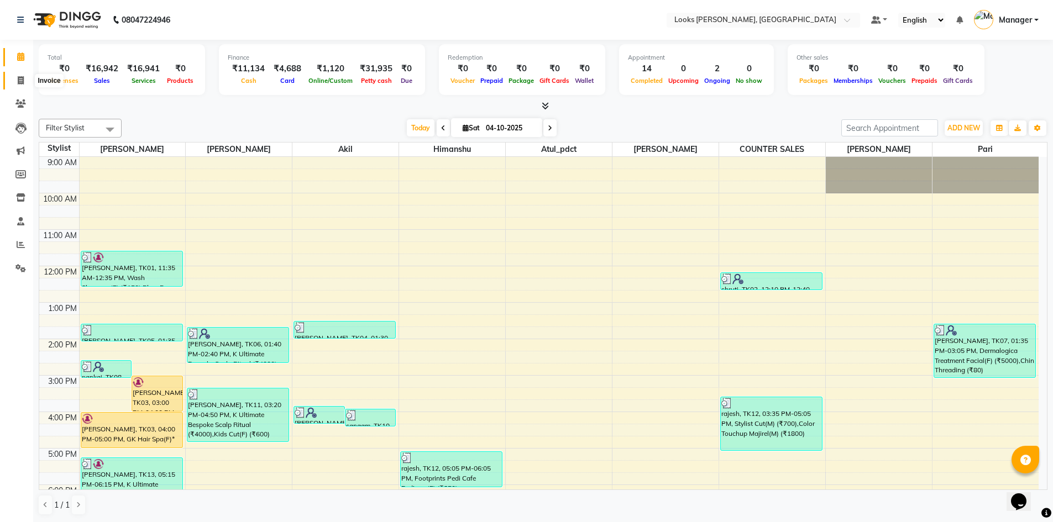
click at [27, 81] on span at bounding box center [20, 81] width 19 height 13
select select "6017"
select select "service"
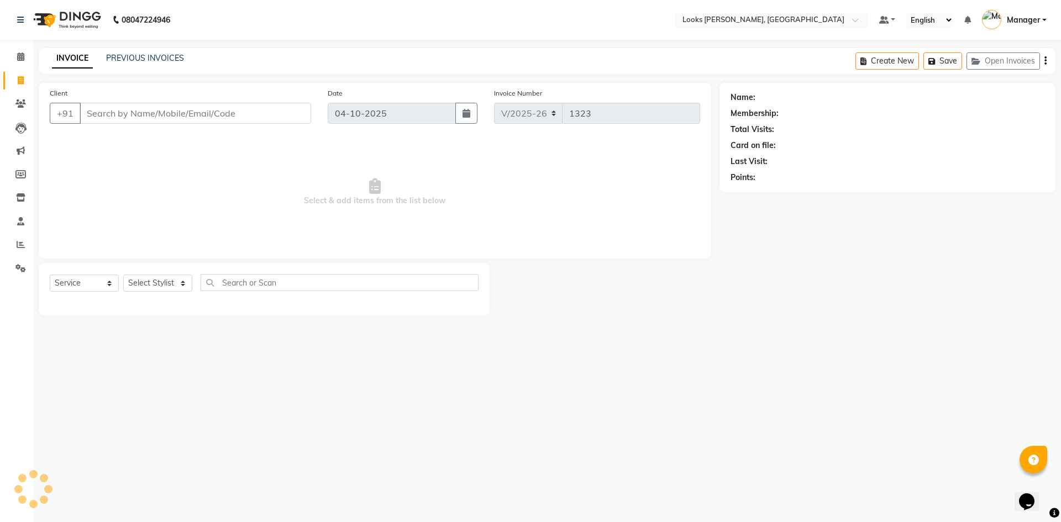
click at [183, 116] on input "Client" at bounding box center [196, 113] width 232 height 21
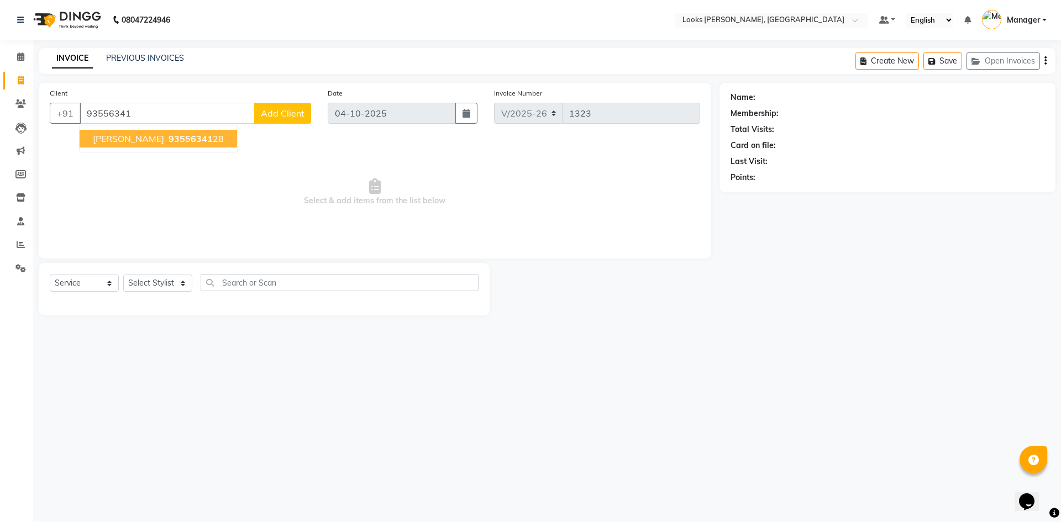
click at [181, 141] on span "93556341" at bounding box center [191, 138] width 44 height 11
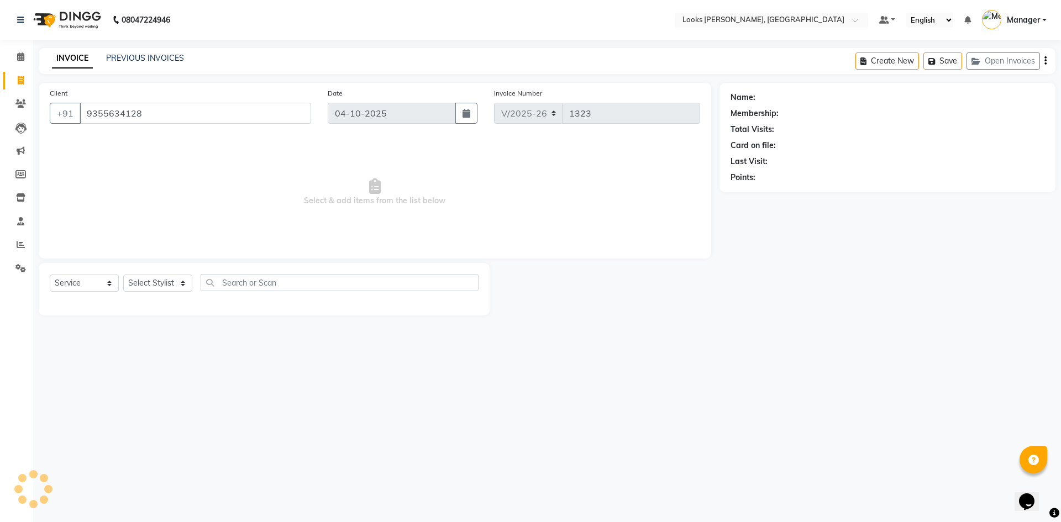
type input "9355634128"
select select "1: Object"
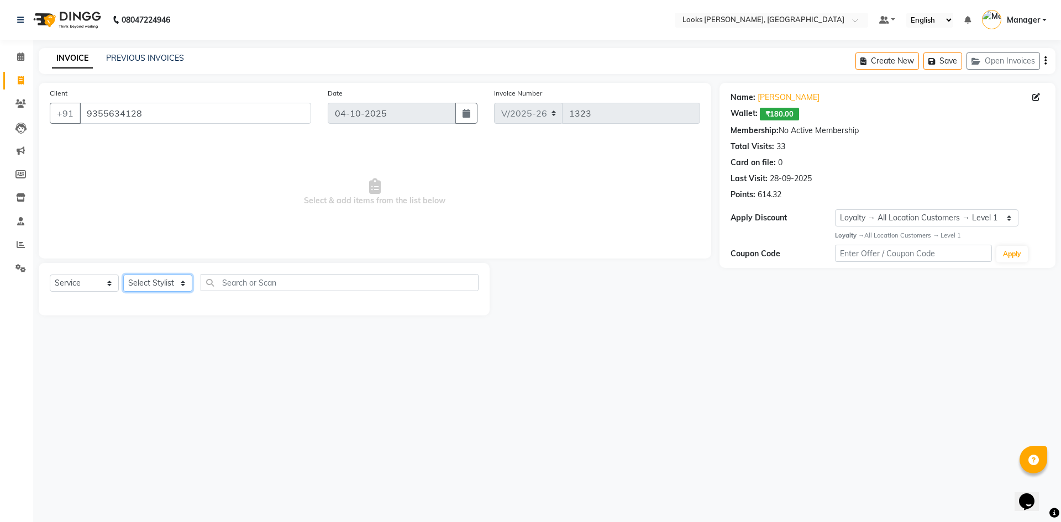
click at [158, 285] on select "Select Stylist AFJAL AHMAD Akil Astha Atul_pdct BRM_MASTER COUNTER SALES Himans…" at bounding box center [157, 283] width 69 height 17
select select "44303"
click at [123, 275] on select "Select Stylist AFJAL AHMAD Akil Astha Atul_pdct BRM_MASTER COUNTER SALES Himans…" at bounding box center [157, 283] width 69 height 17
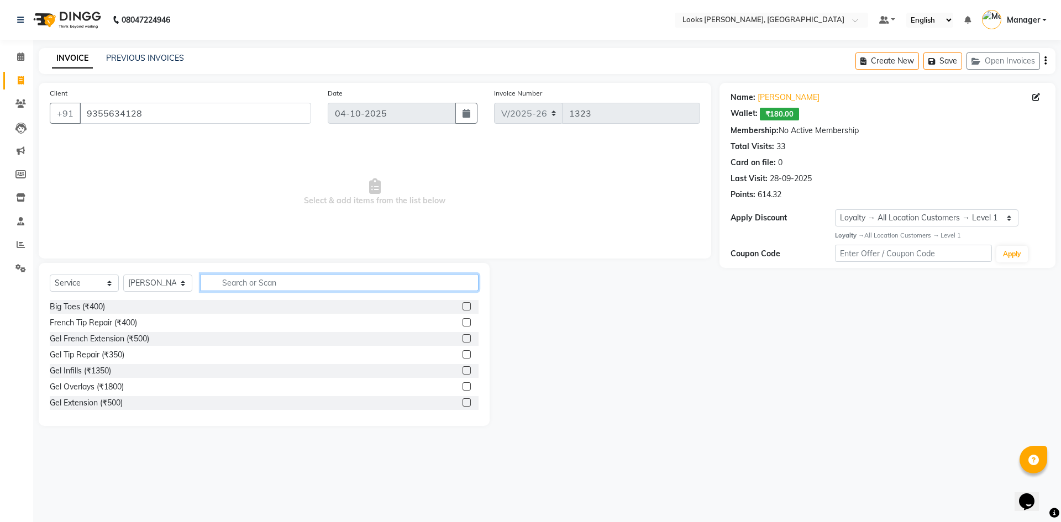
click at [237, 285] on input "text" at bounding box center [340, 282] width 278 height 17
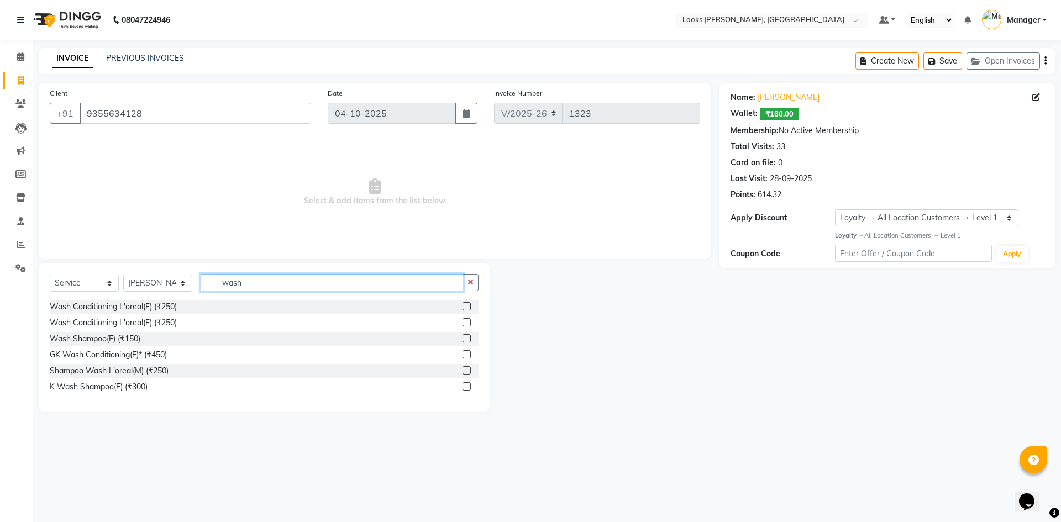
type input "wash"
click at [468, 385] on label at bounding box center [467, 386] width 8 height 8
click at [468, 385] on input "checkbox" at bounding box center [466, 387] width 7 height 7
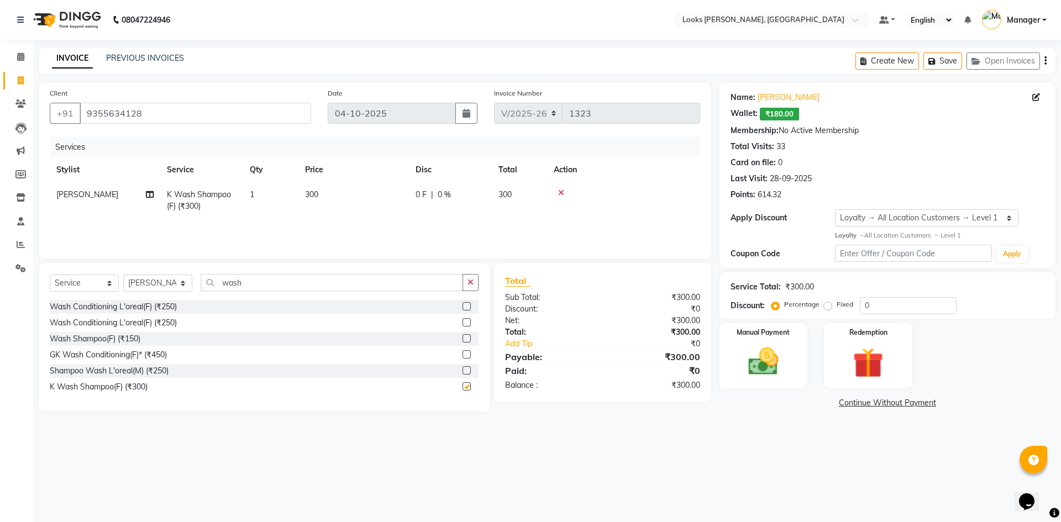
checkbox input "false"
click at [354, 196] on td "300" at bounding box center [353, 200] width 111 height 36
select select "44303"
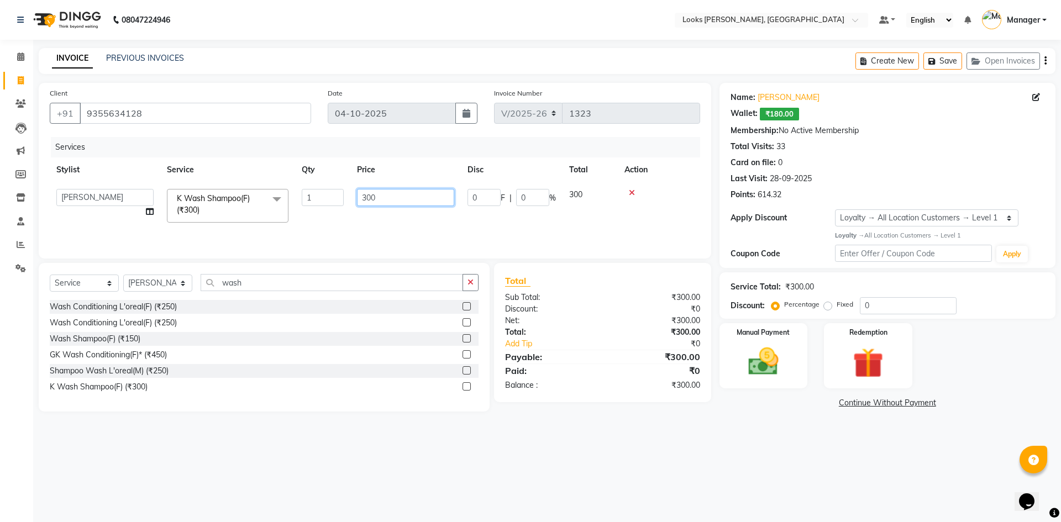
drag, startPoint x: 355, startPoint y: 198, endPoint x: 339, endPoint y: 202, distance: 16.4
click at [339, 202] on tr "AFJAL AHMAD Akil Astha Atul_pdct BRM_MASTER COUNTER SALES Himanshu JAMSHED ALI …" at bounding box center [375, 205] width 651 height 47
type input "800"
click at [840, 438] on div "08047224946 Select Location × Looks Yamuna Nagar, Haryana Default Panel My Pane…" at bounding box center [530, 261] width 1061 height 522
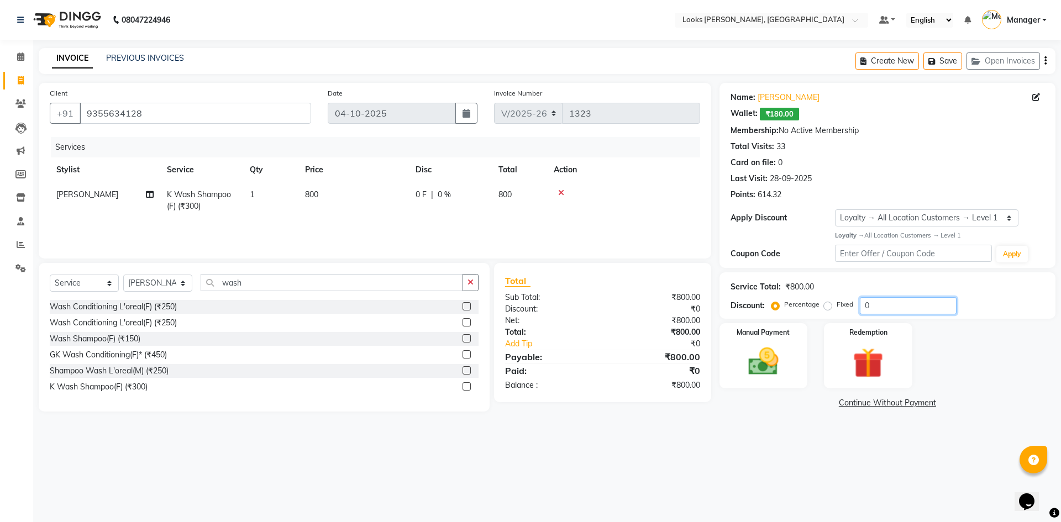
drag, startPoint x: 887, startPoint y: 310, endPoint x: 840, endPoint y: 315, distance: 47.3
click at [840, 315] on div "Service Total: ₹800.00 Discount: Percentage Fixed 0" at bounding box center [888, 295] width 336 height 46
type input "47.5"
click at [817, 422] on main "INVOICE PREVIOUS INVOICES Create New Save Open Invoices Client +91 9355634128 D…" at bounding box center [547, 238] width 1028 height 380
click at [79, 281] on select "Select Service Product Membership Package Voucher Prepaid Gift Card" at bounding box center [84, 283] width 69 height 17
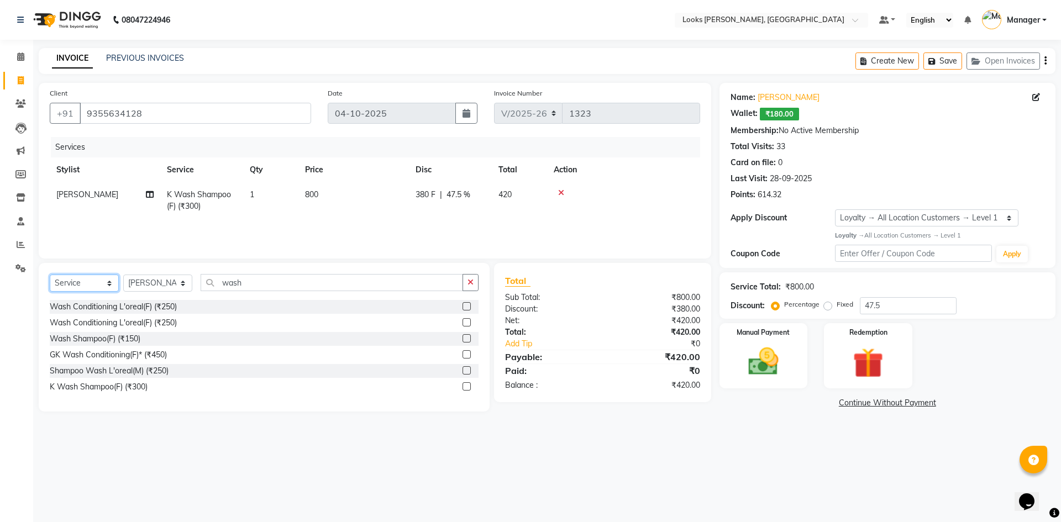
select select "product"
click at [50, 275] on select "Select Service Product Membership Package Voucher Prepaid Gift Card" at bounding box center [84, 283] width 69 height 17
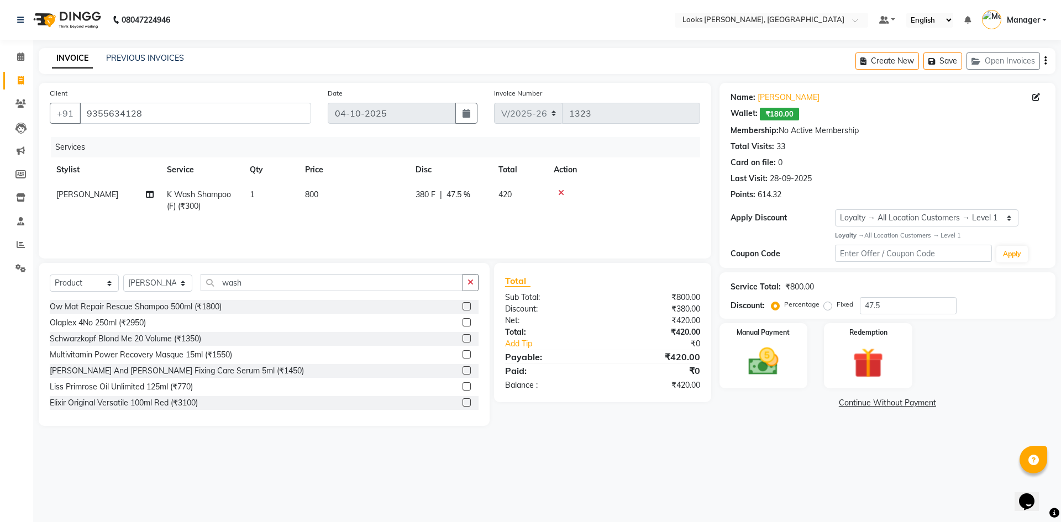
click at [637, 505] on div "08047224946 Select Location × Looks Yamuna Nagar, Haryana Default Panel My Pane…" at bounding box center [530, 261] width 1061 height 522
click at [769, 358] on img at bounding box center [763, 362] width 51 height 36
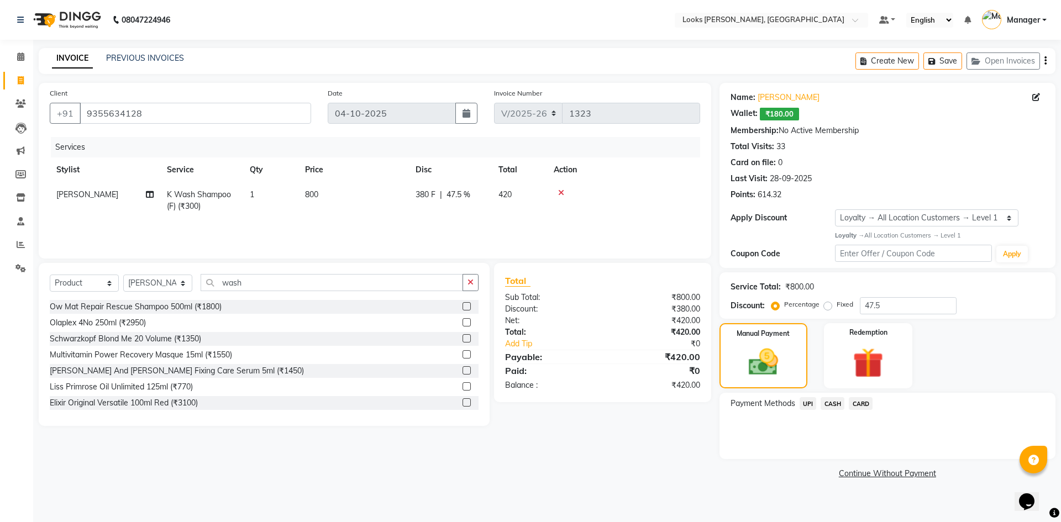
click at [806, 404] on span "UPI" at bounding box center [808, 403] width 17 height 13
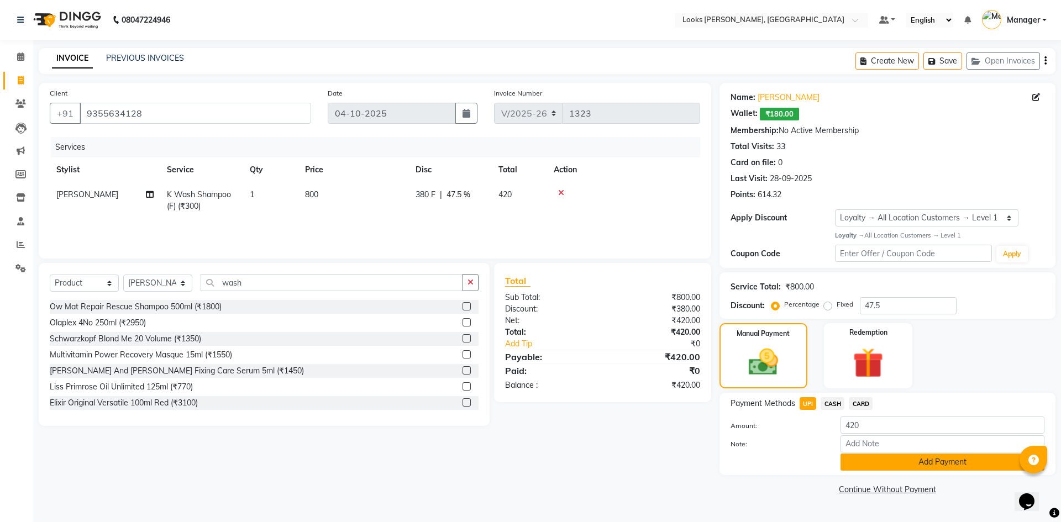
click at [905, 467] on button "Add Payment" at bounding box center [943, 462] width 204 height 17
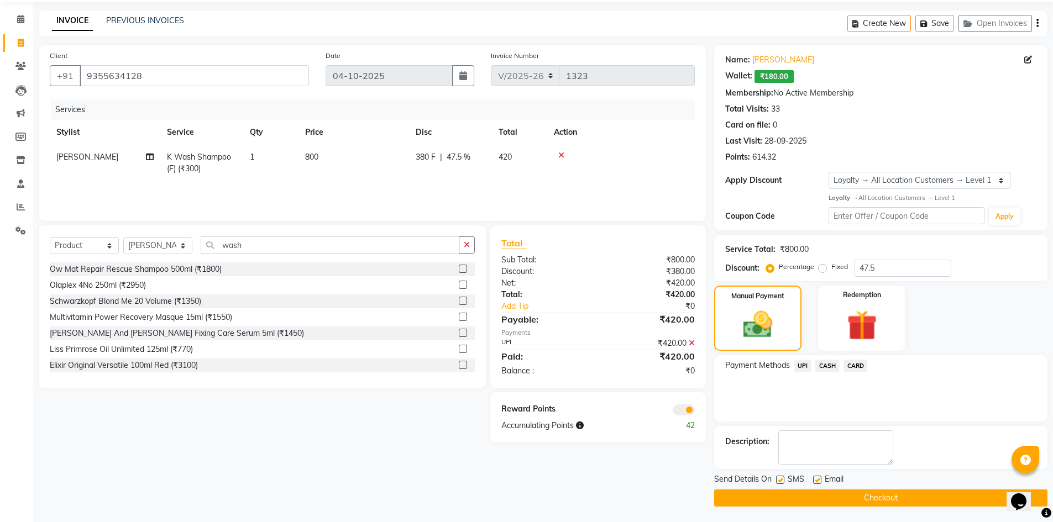
scroll to position [39, 0]
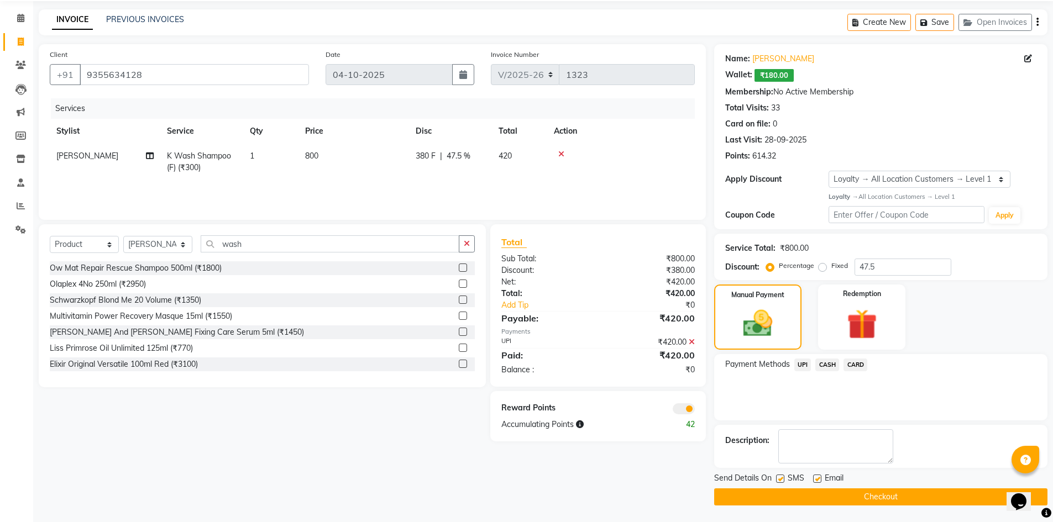
click at [915, 499] on button "Checkout" at bounding box center [880, 497] width 333 height 17
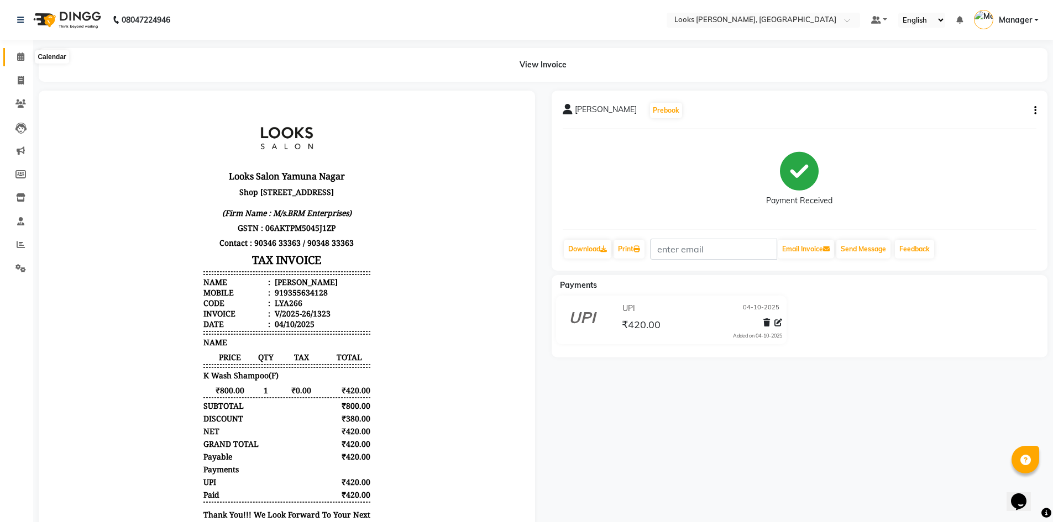
click at [18, 54] on icon at bounding box center [20, 57] width 7 height 8
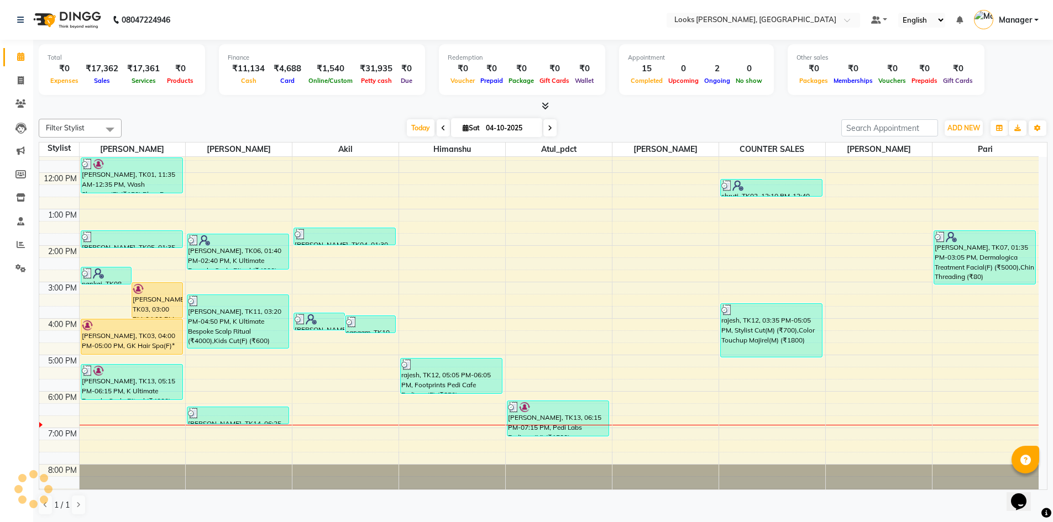
scroll to position [104, 0]
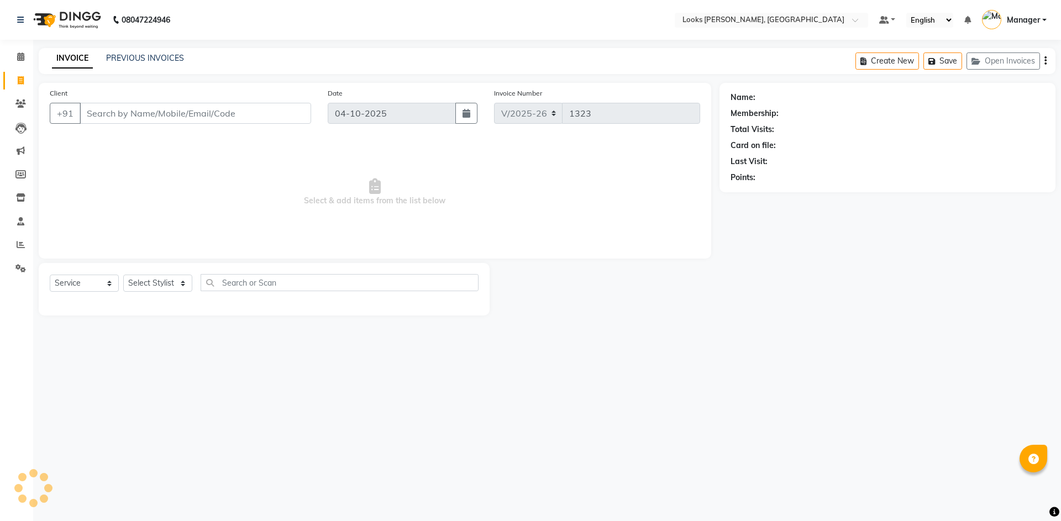
select select "6017"
select select "service"
